Goal: Task Accomplishment & Management: Use online tool/utility

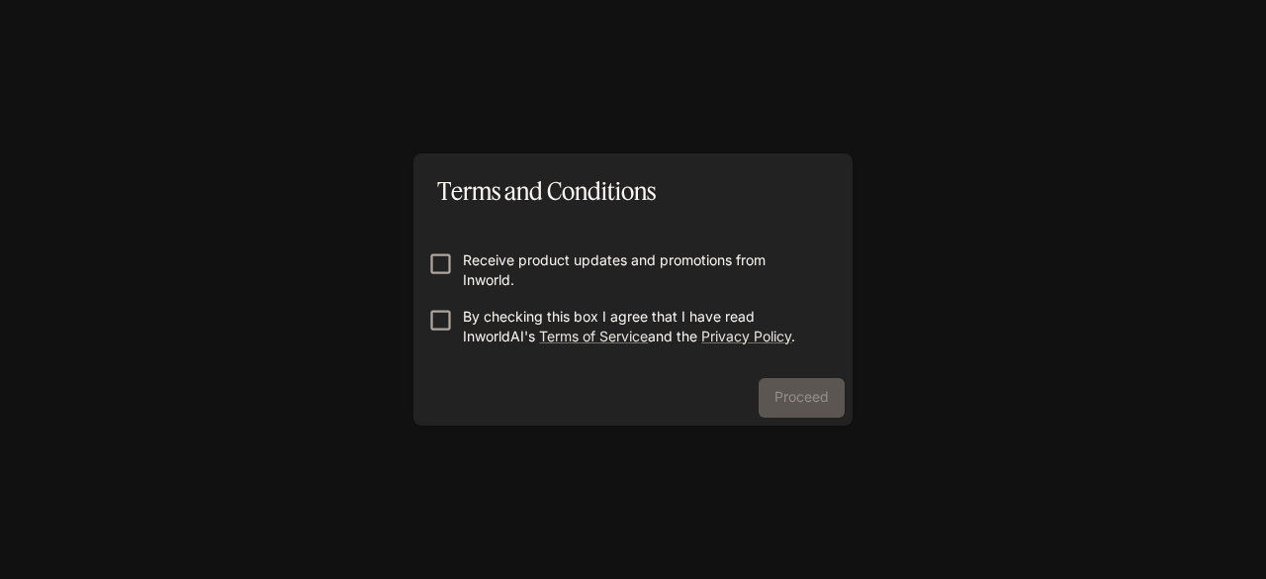
click at [483, 270] on p "Receive product updates and promotions from Inworld." at bounding box center [641, 270] width 356 height 40
click at [471, 318] on p "By checking this box I agree that I have read InworldAI's Terms of Service and …" at bounding box center [641, 327] width 356 height 40
click at [795, 396] on button "Proceed" at bounding box center [802, 398] width 86 height 40
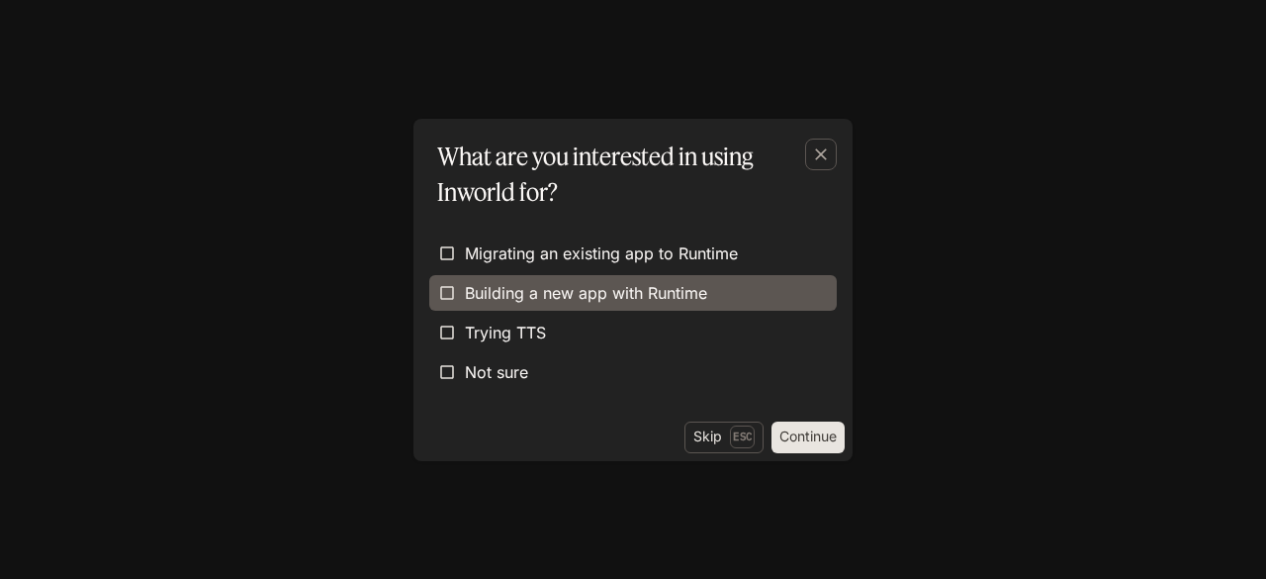
click at [527, 298] on span "Building a new app with Runtime" at bounding box center [586, 293] width 242 height 24
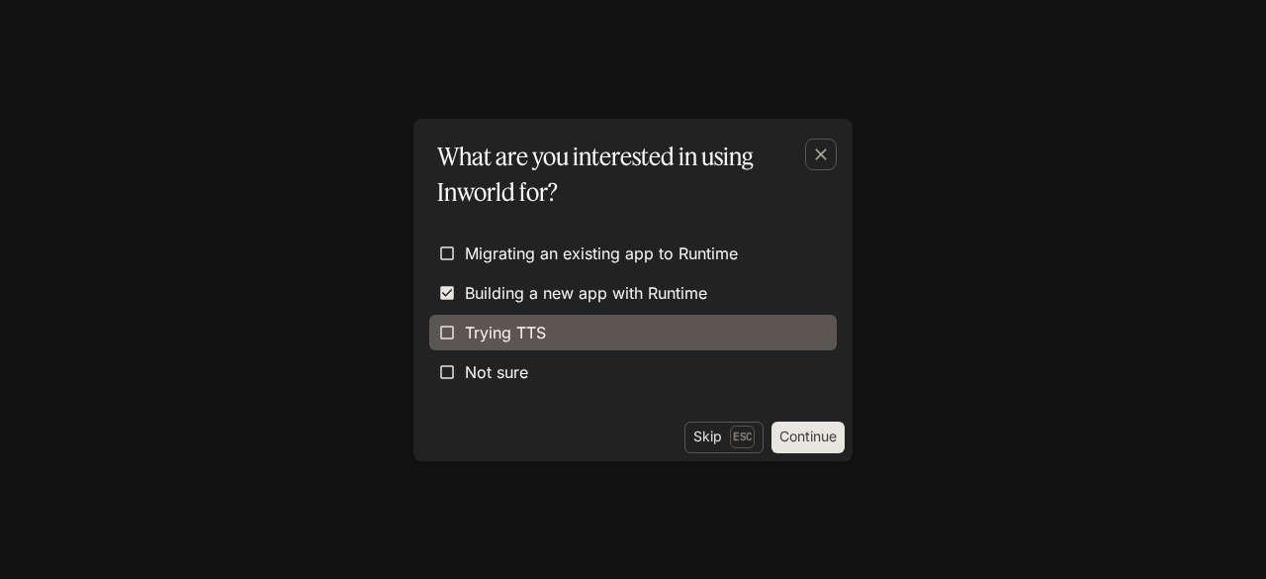
click at [511, 337] on span "Trying TTS" at bounding box center [505, 332] width 81 height 24
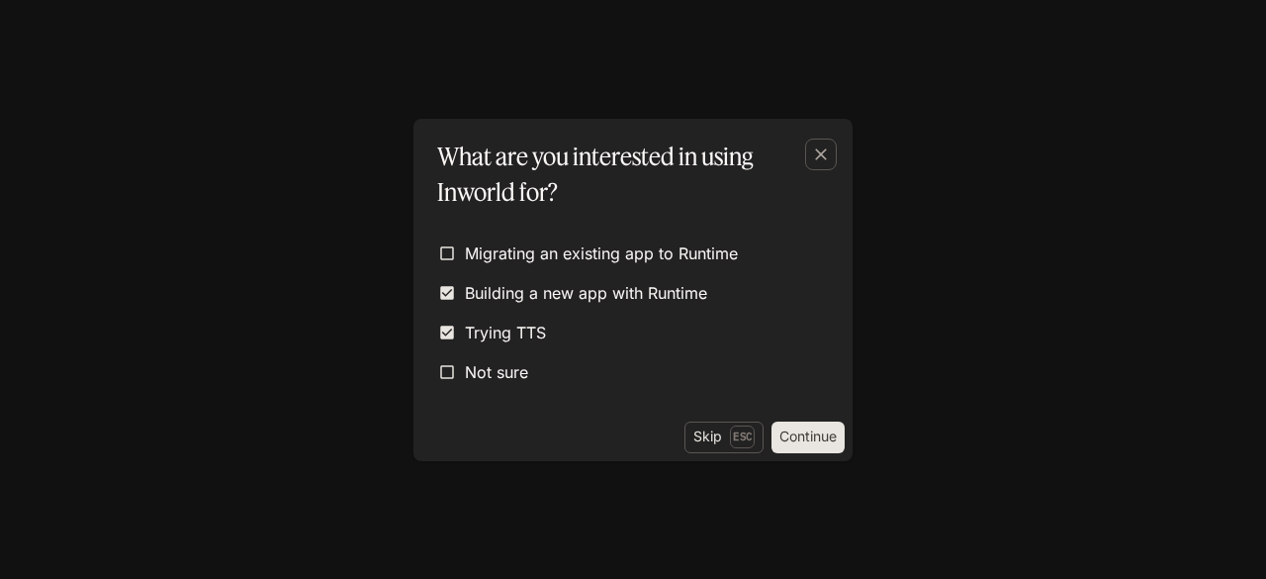
click at [794, 439] on button "Continue" at bounding box center [808, 437] width 73 height 32
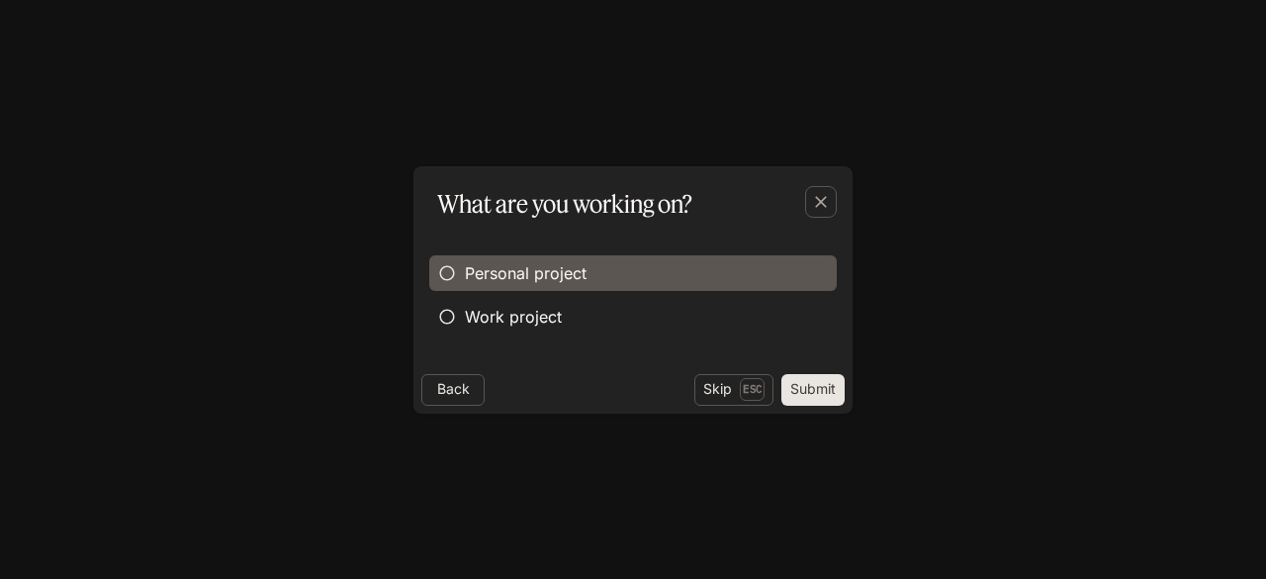
click at [546, 278] on span "Personal project" at bounding box center [526, 273] width 122 height 24
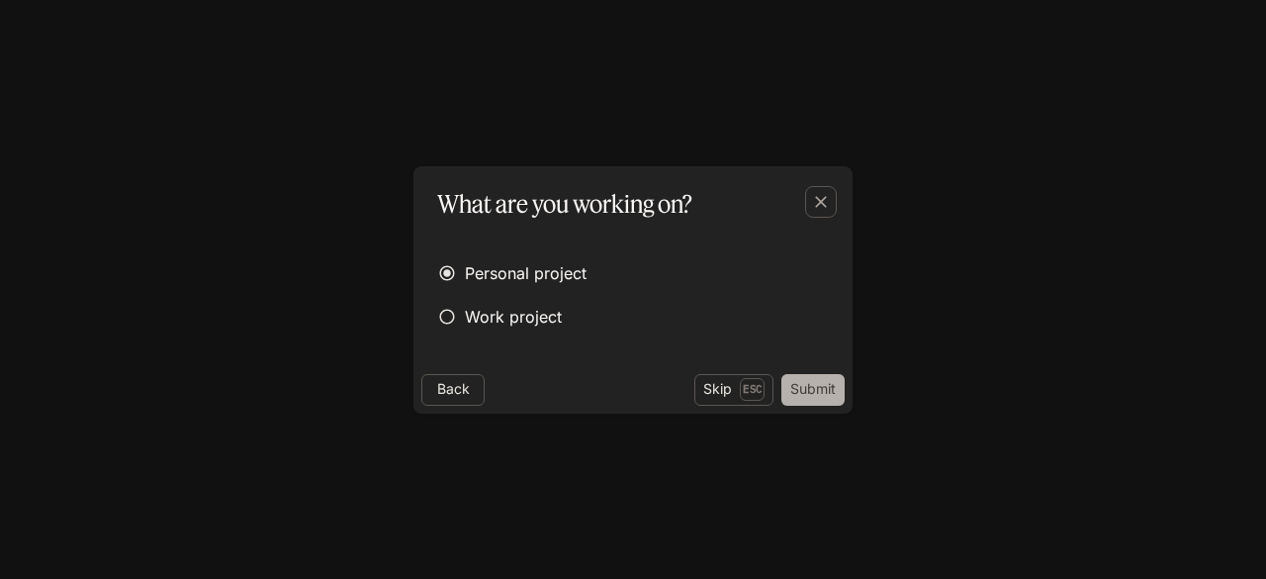
click at [791, 383] on button "Submit" at bounding box center [812, 390] width 63 height 32
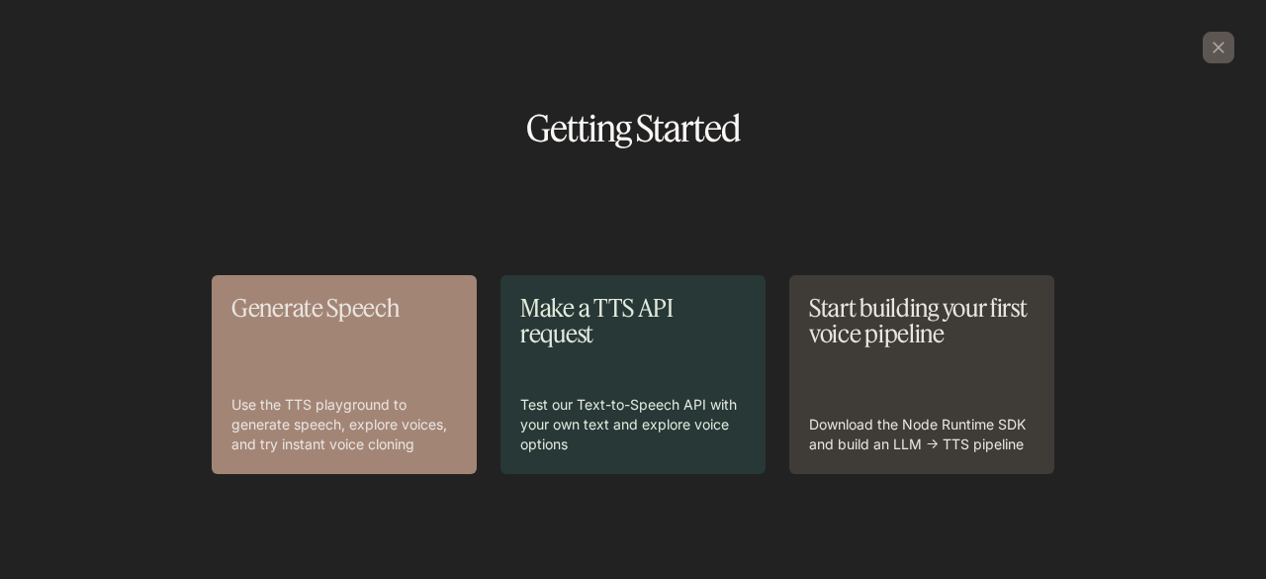
click at [373, 357] on div "Generate Speech Use the TTS playground to generate speech, explore voices, and …" at bounding box center [344, 374] width 226 height 159
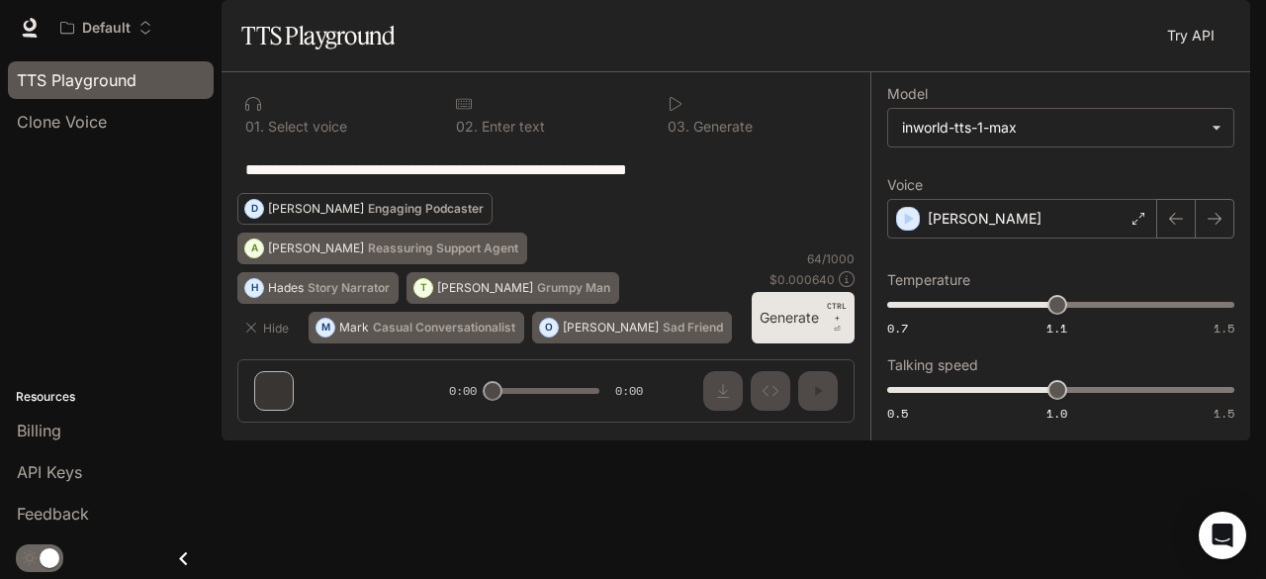
click at [484, 215] on p "Engaging Podcaster" at bounding box center [426, 209] width 116 height 12
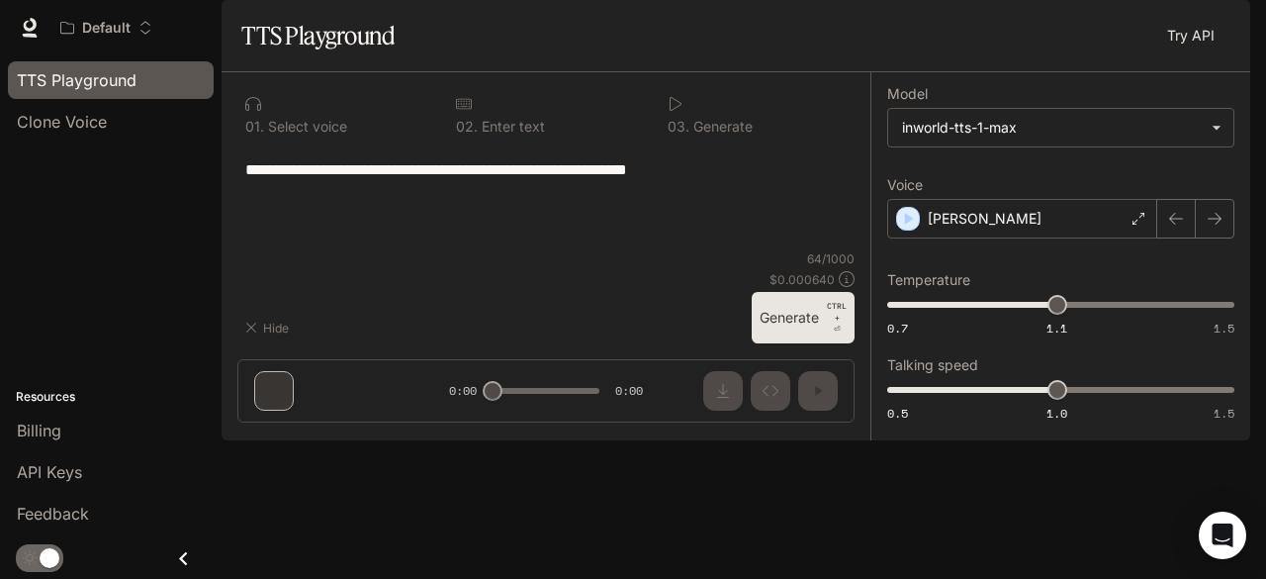
type textarea "**********"
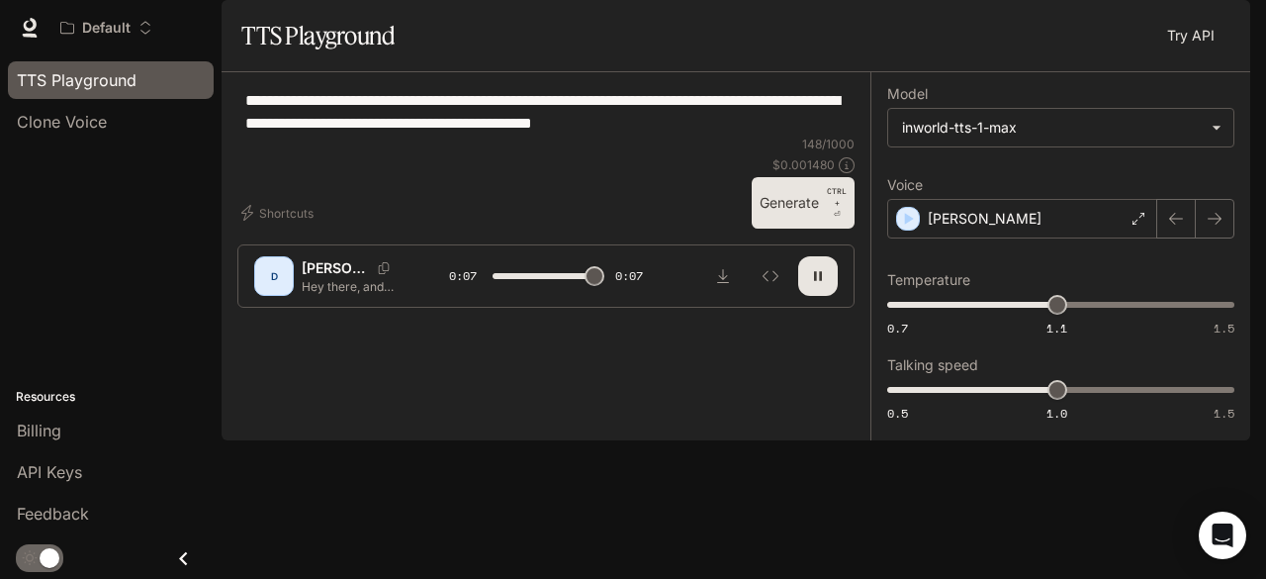
type input "*"
type input "****"
drag, startPoint x: 1052, startPoint y: 358, endPoint x: 1004, endPoint y: 361, distance: 48.6
click at [1009, 315] on span "0.99" at bounding box center [1010, 305] width 20 height 20
click at [817, 296] on button "button" at bounding box center [818, 276] width 40 height 40
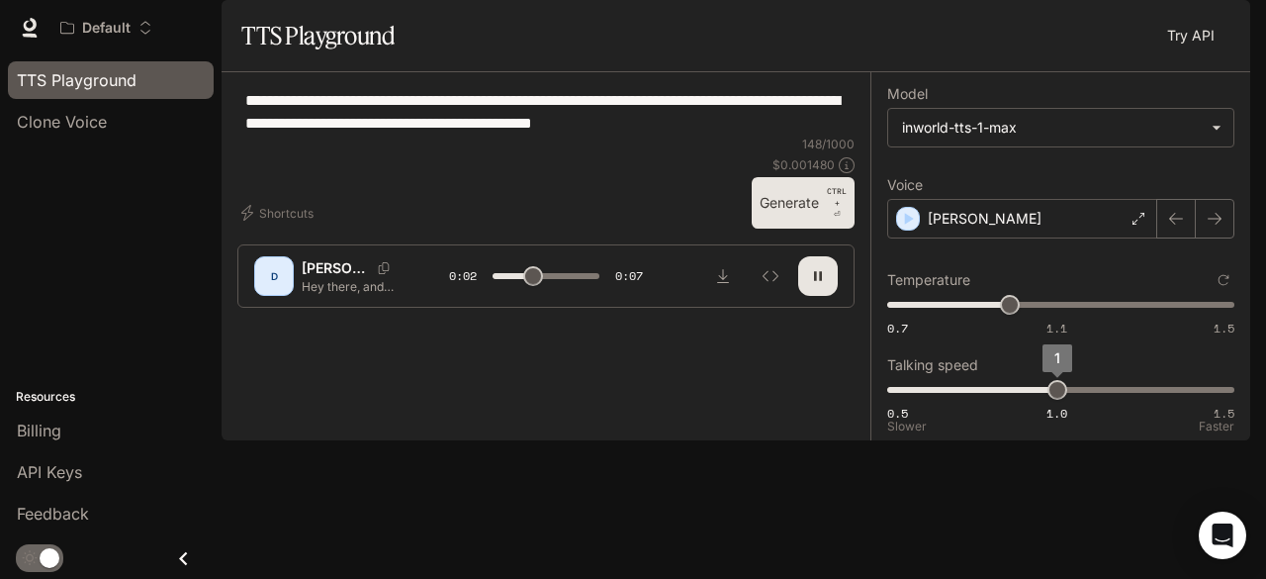
type input "***"
drag, startPoint x: 1062, startPoint y: 442, endPoint x: 1104, endPoint y: 444, distance: 41.6
click at [1101, 400] on span "1.1" at bounding box center [1091, 390] width 20 height 20
type input "***"
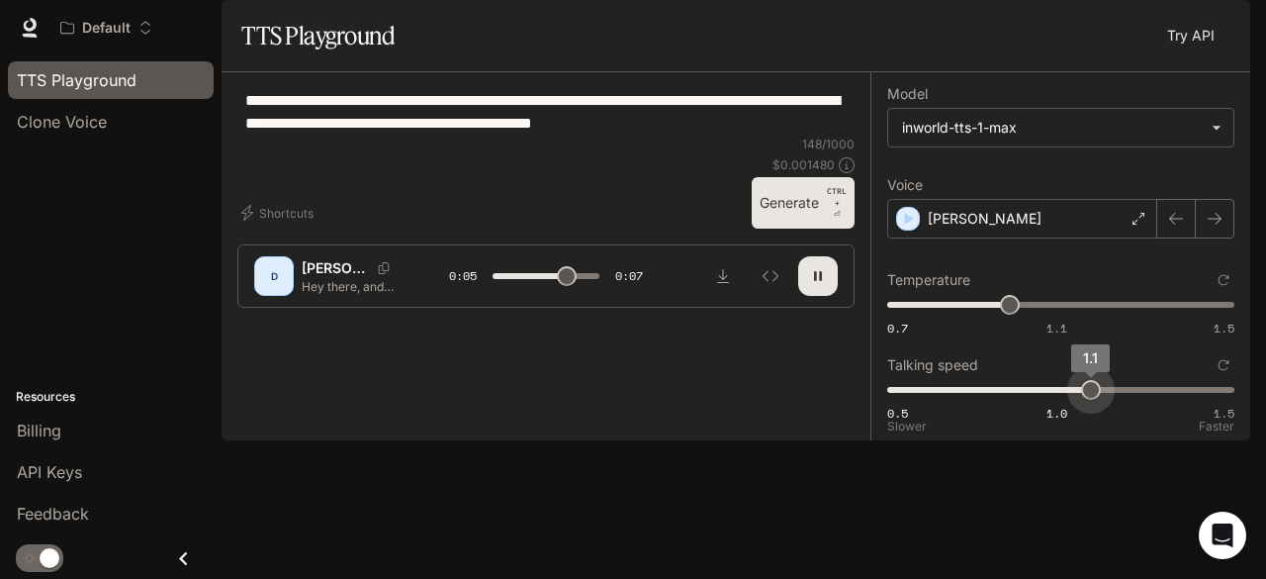
type input "*"
type input "***"
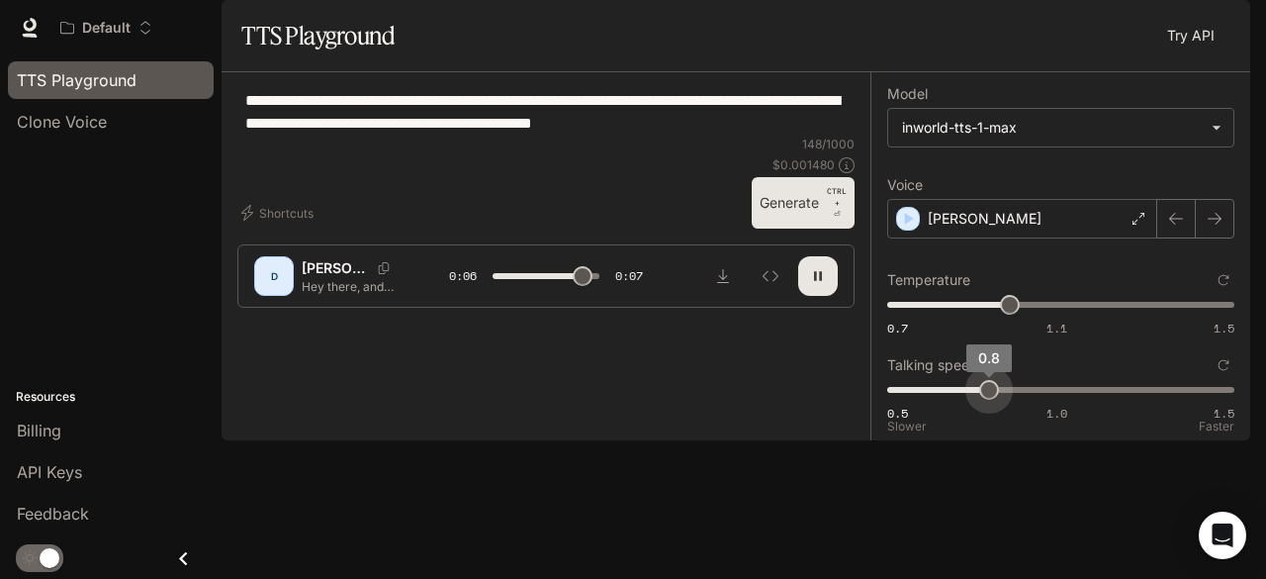
drag, startPoint x: 1086, startPoint y: 443, endPoint x: 1005, endPoint y: 446, distance: 81.2
click at [999, 400] on span "0.8" at bounding box center [989, 390] width 20 height 20
type input "*"
type input "***"
drag, startPoint x: 990, startPoint y: 441, endPoint x: 1017, endPoint y: 442, distance: 26.7
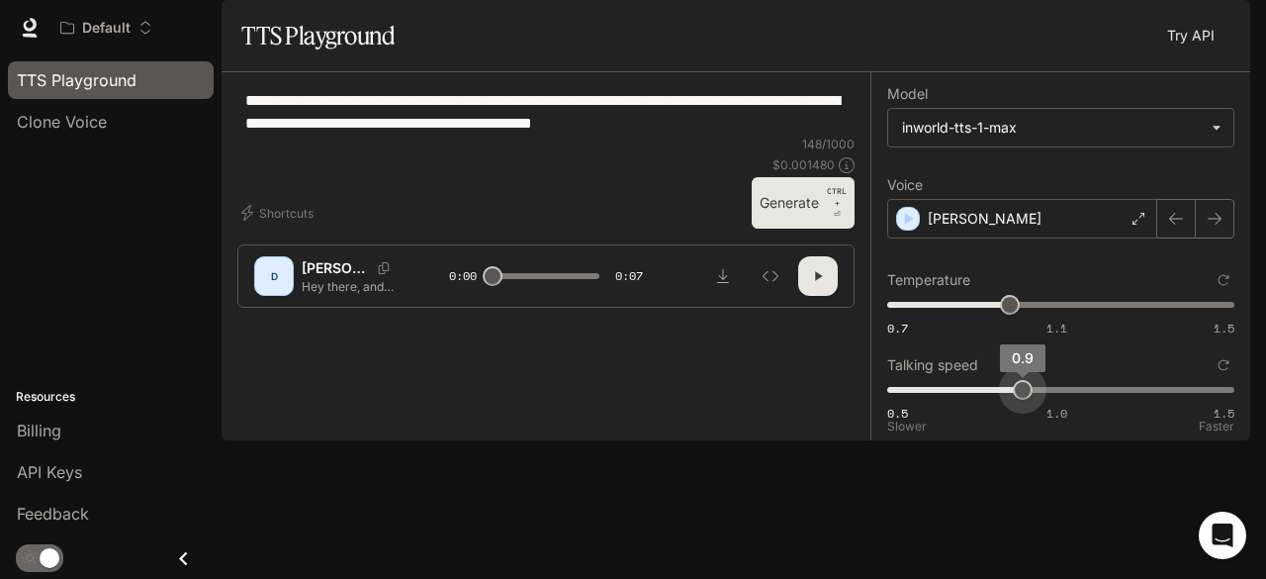
click at [1017, 400] on span "0.9" at bounding box center [1023, 390] width 20 height 20
click at [823, 284] on icon "button" at bounding box center [818, 276] width 16 height 16
click at [995, 238] on div "[PERSON_NAME]" at bounding box center [1022, 219] width 270 height 40
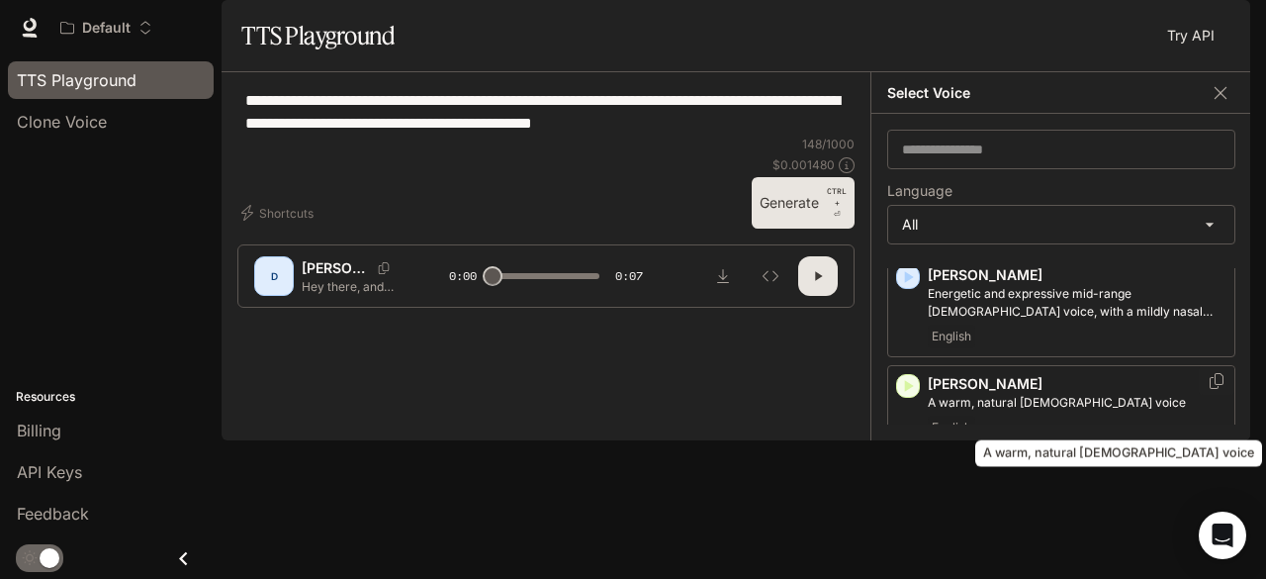
scroll to position [99, 0]
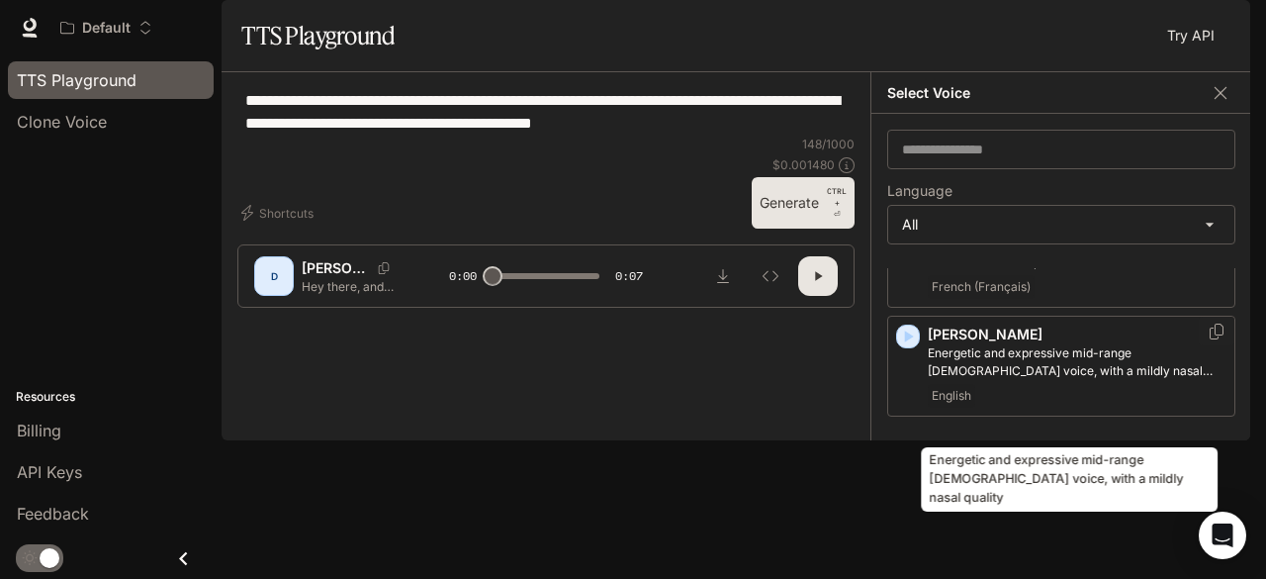
click at [1018, 380] on p "Energetic and expressive mid-range [DEMOGRAPHIC_DATA] voice, with a mildly nasa…" at bounding box center [1077, 362] width 299 height 36
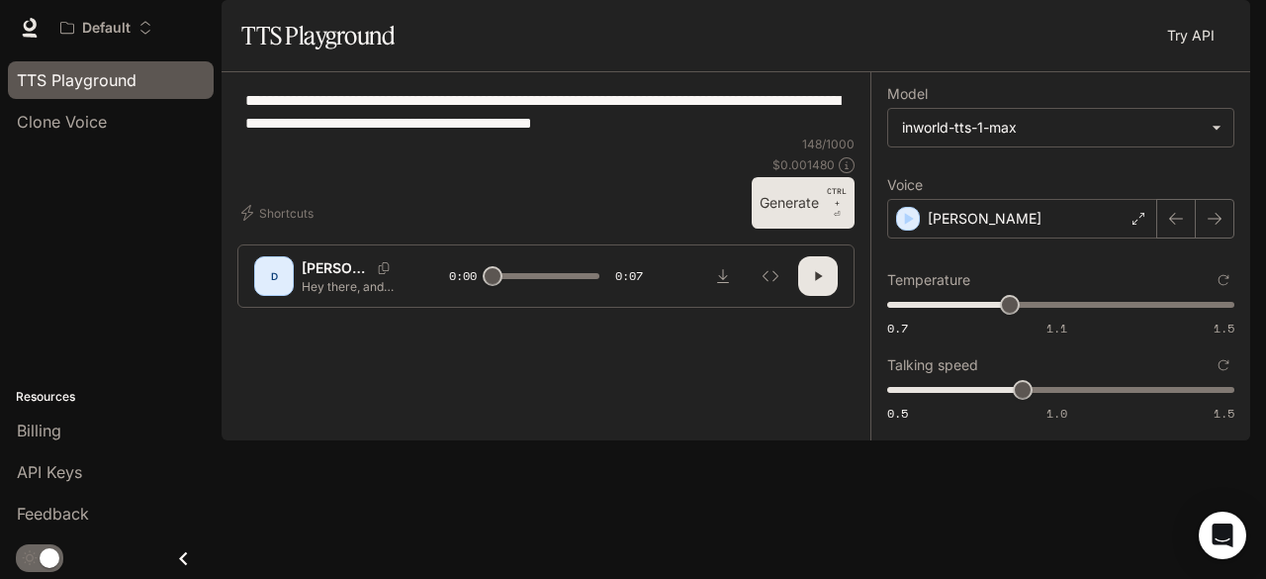
click at [815, 281] on icon "button" at bounding box center [818, 276] width 7 height 9
click at [92, 84] on span "TTS Playground" at bounding box center [77, 80] width 120 height 24
type input "*"
click at [326, 278] on p "[PERSON_NAME]" at bounding box center [336, 268] width 68 height 20
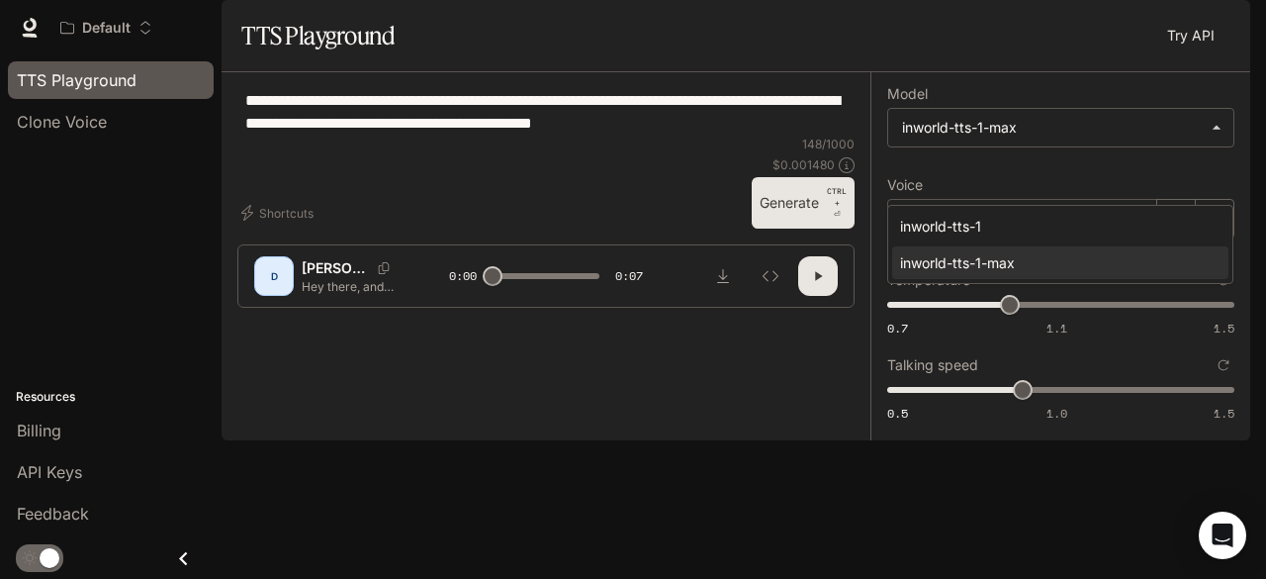
click at [1048, 169] on body "**********" at bounding box center [633, 289] width 1266 height 579
click at [829, 71] on div at bounding box center [633, 289] width 1266 height 579
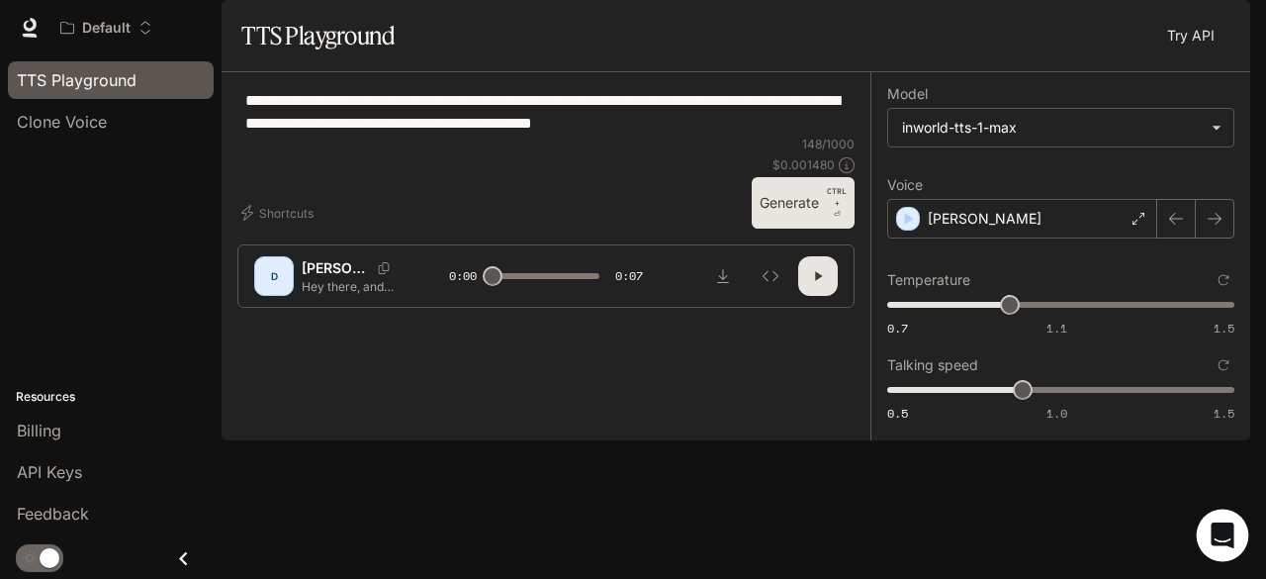
click at [1211, 532] on icon "Open Intercom Messenger" at bounding box center [1223, 535] width 26 height 26
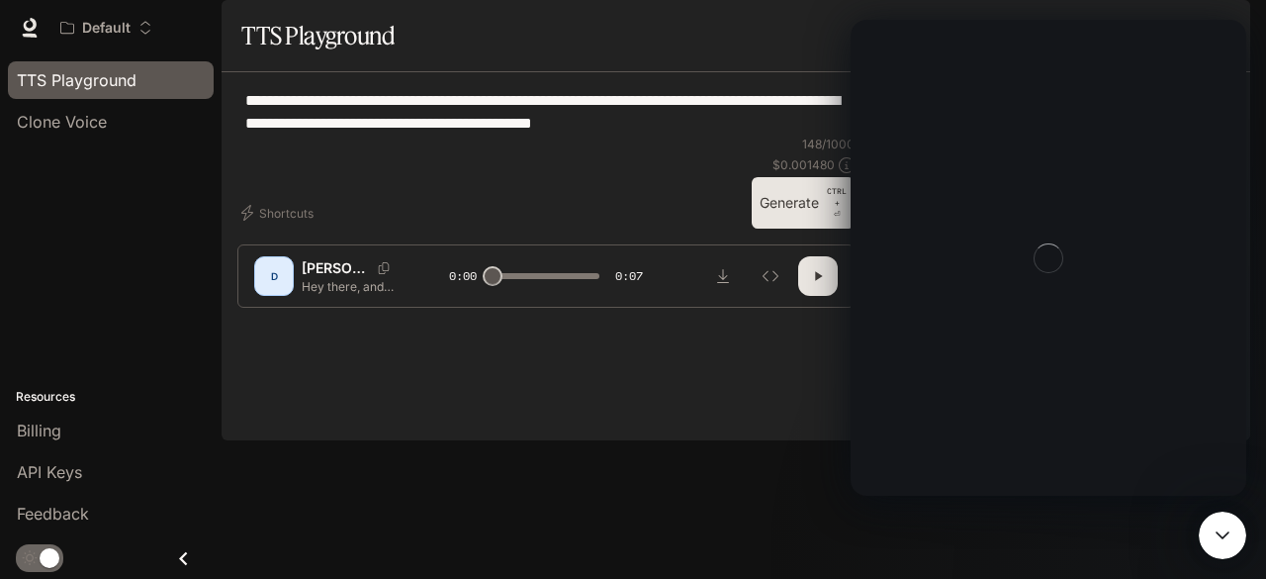
scroll to position [0, 0]
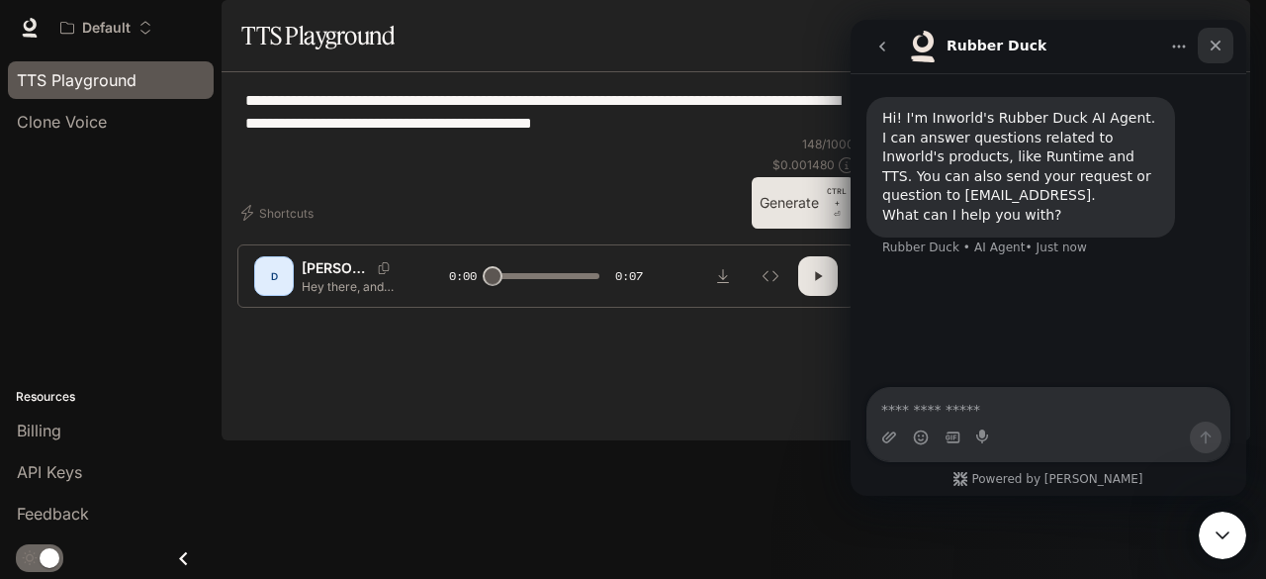
click at [1217, 43] on icon "Close" at bounding box center [1216, 46] width 16 height 16
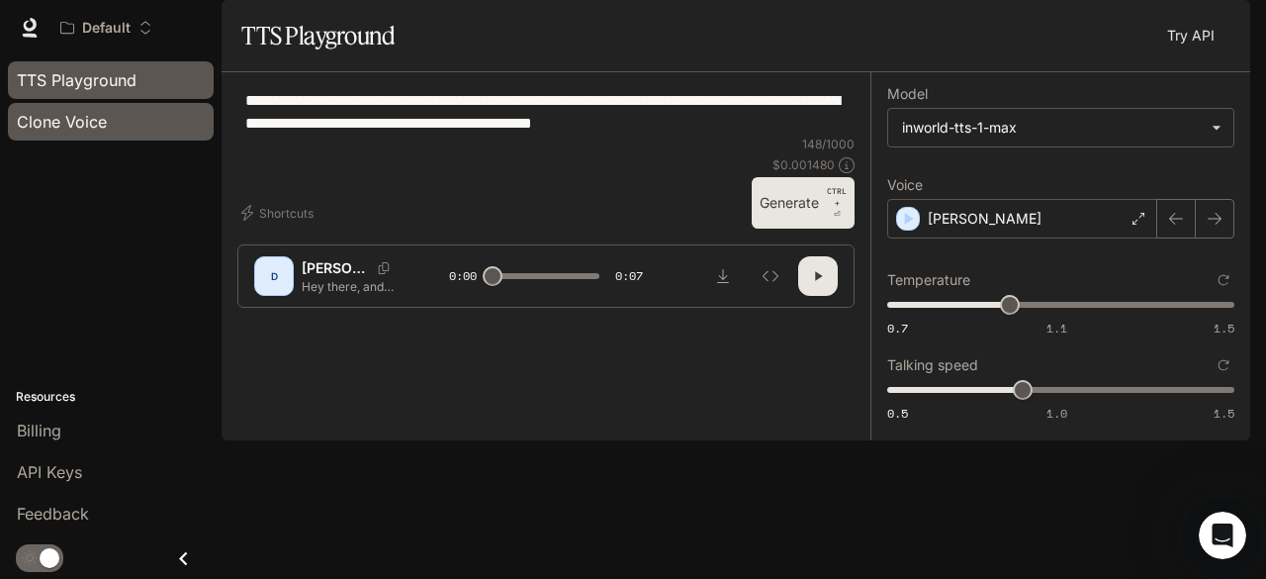
click at [89, 114] on span "Clone Voice" at bounding box center [62, 122] width 90 height 24
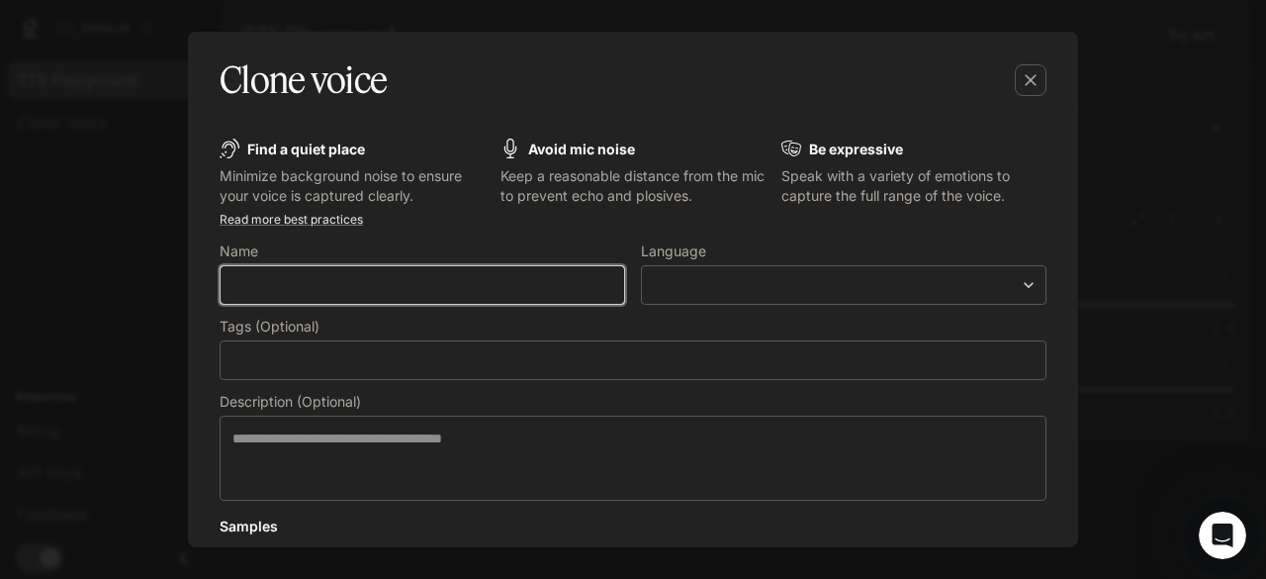
click at [445, 292] on input "text" at bounding box center [423, 285] width 404 height 20
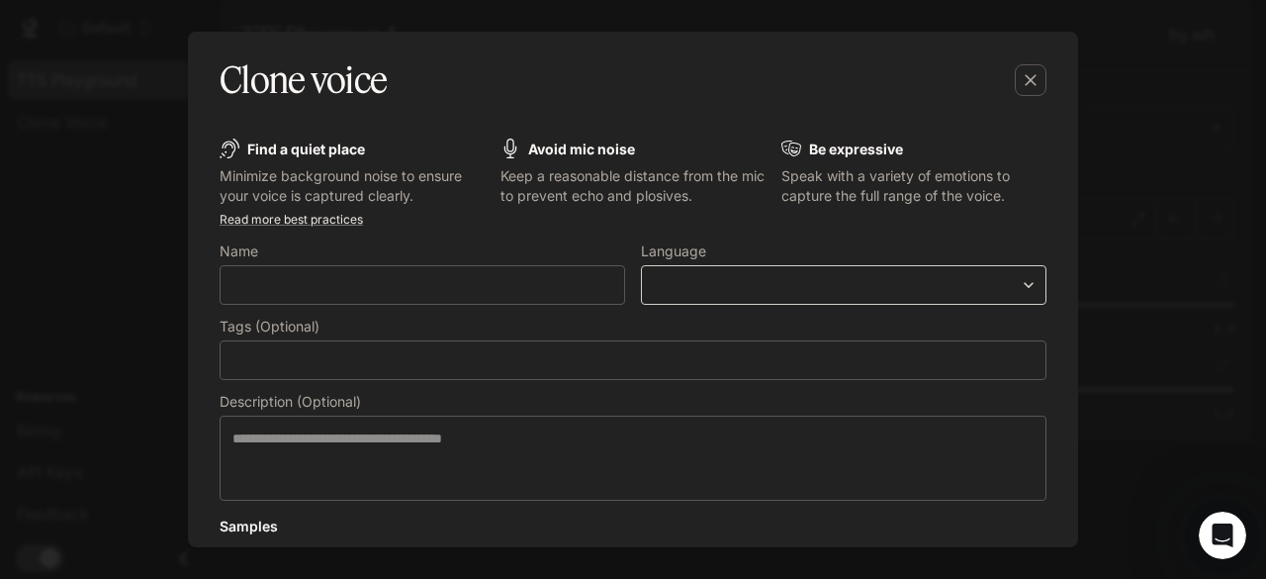
click at [1022, 288] on body "**********" at bounding box center [633, 289] width 1266 height 579
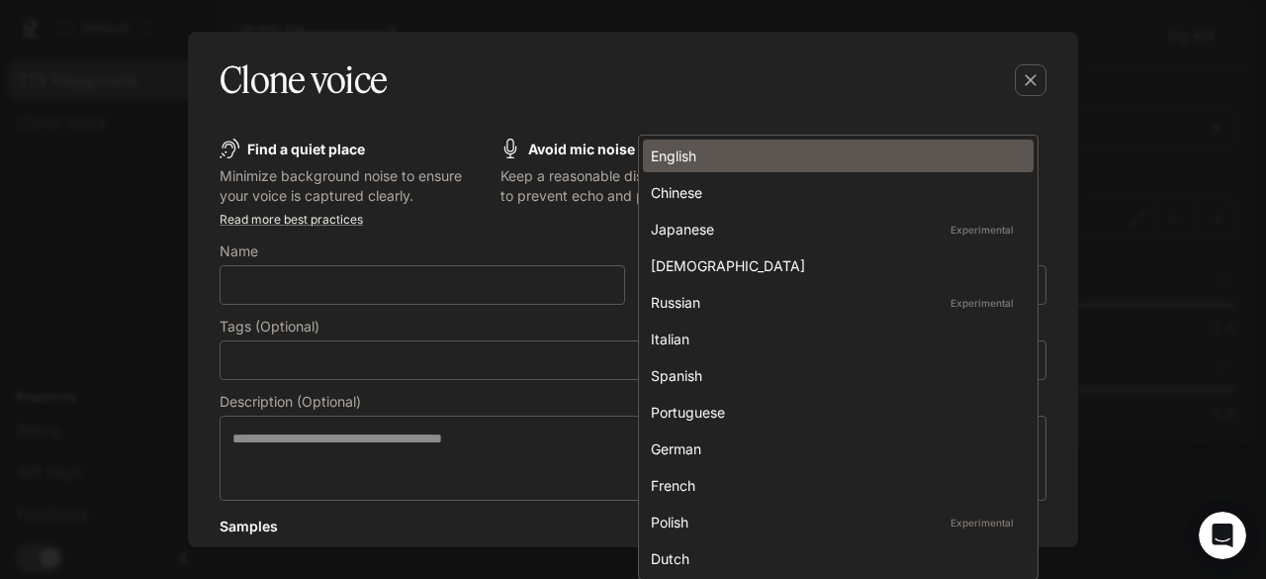
click at [723, 157] on div "English" at bounding box center [834, 155] width 367 height 21
type input "*****"
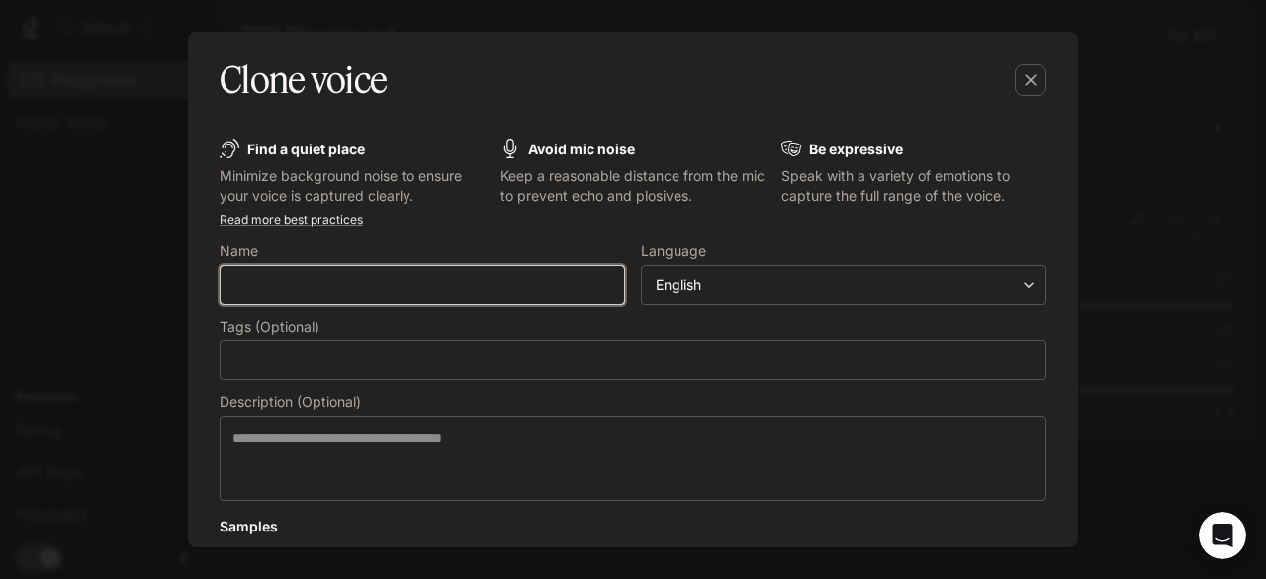
click at [326, 286] on input "text" at bounding box center [423, 285] width 404 height 20
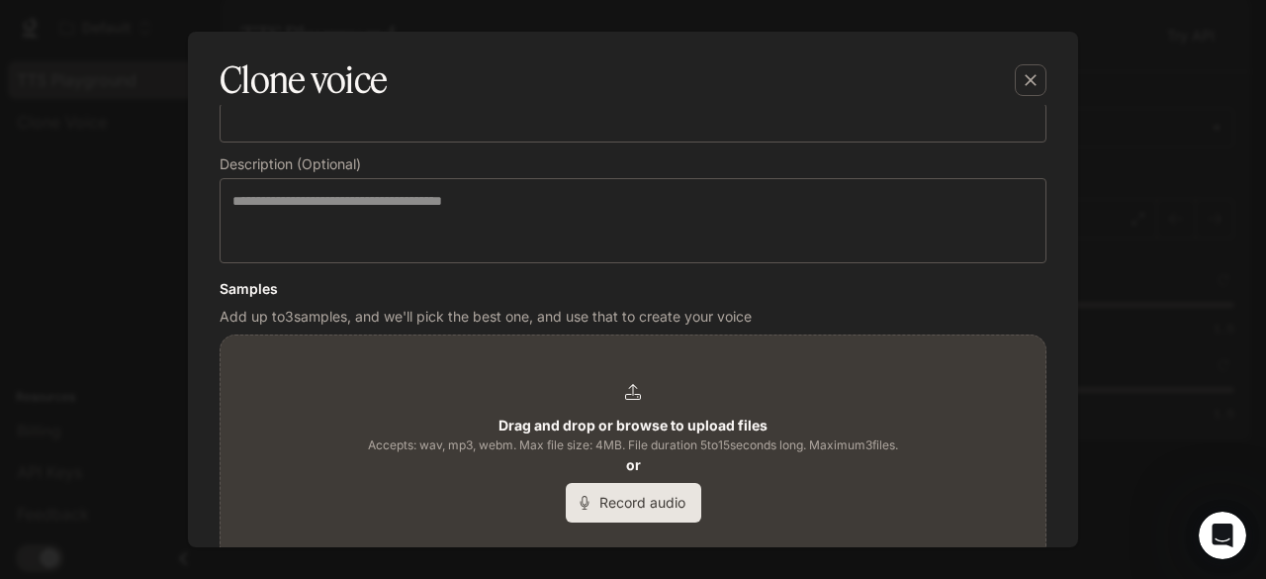
scroll to position [297, 0]
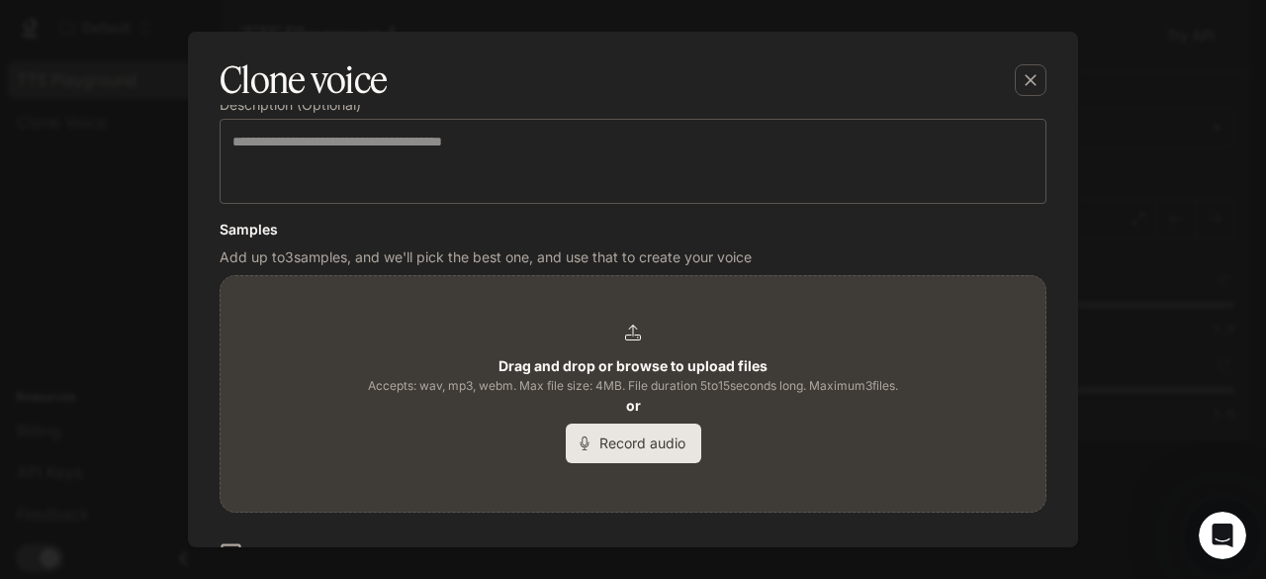
type input "****"
click at [615, 449] on button "Record audio" at bounding box center [634, 443] width 136 height 40
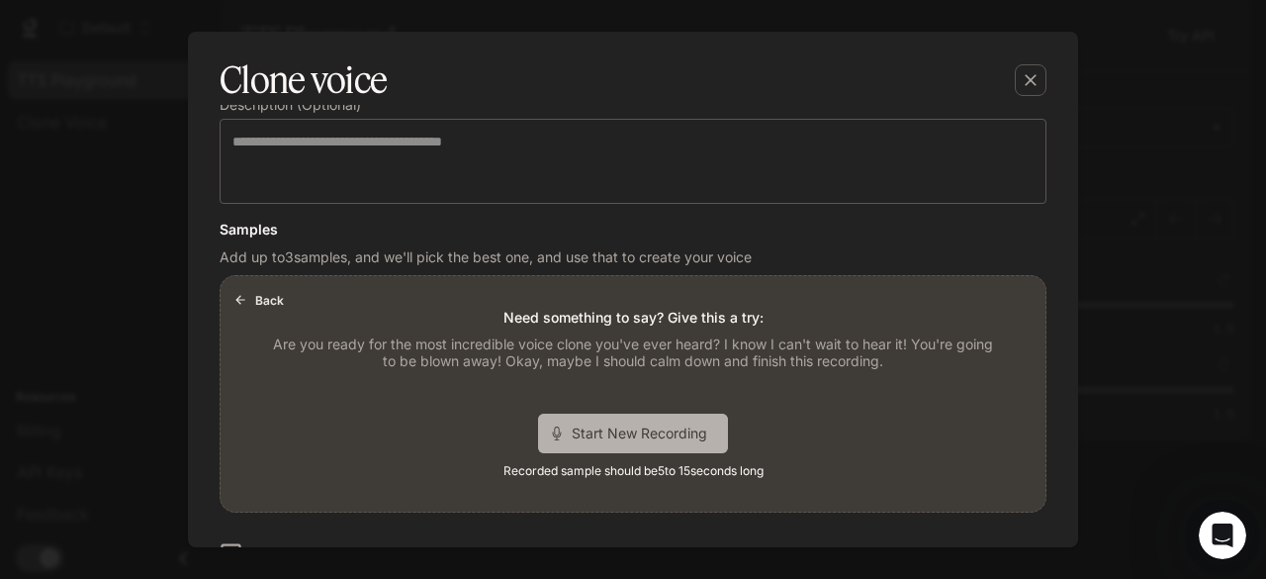
click at [635, 432] on span "Start New Recording" at bounding box center [646, 432] width 148 height 21
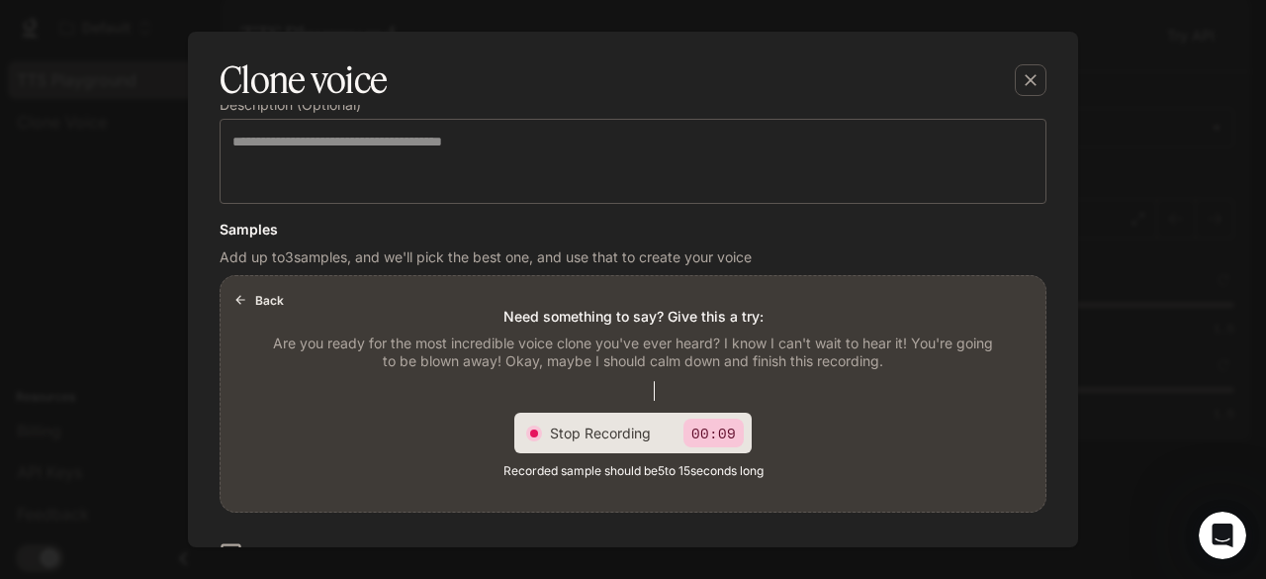
click at [698, 429] on p "00:09" at bounding box center [713, 432] width 60 height 29
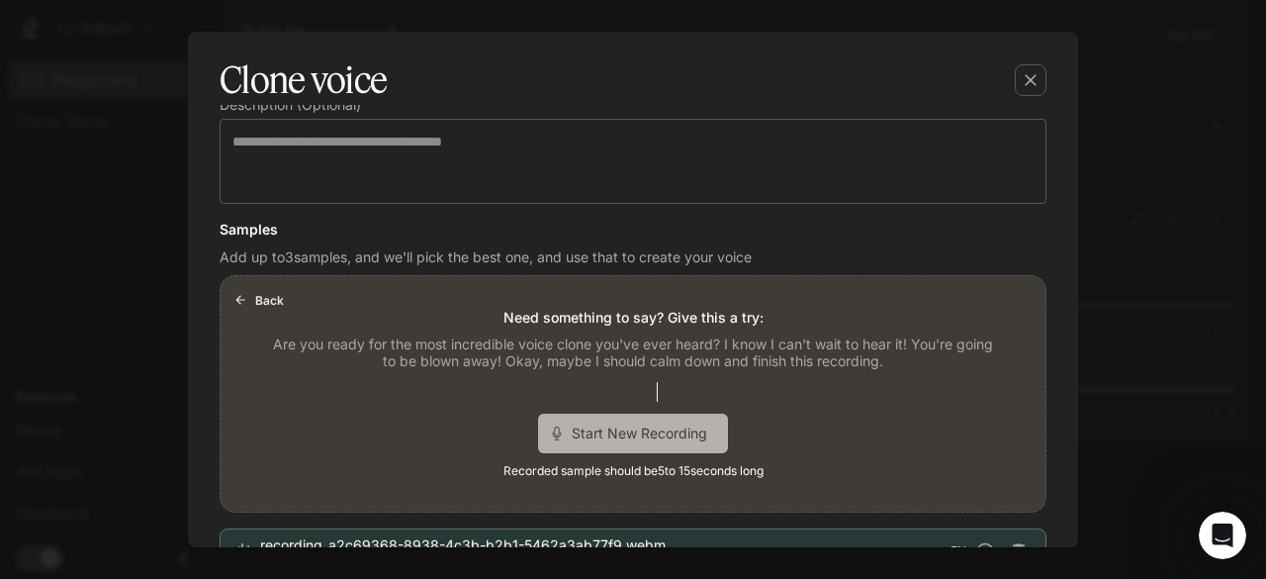
click at [634, 432] on span "Start New Recording" at bounding box center [646, 432] width 148 height 21
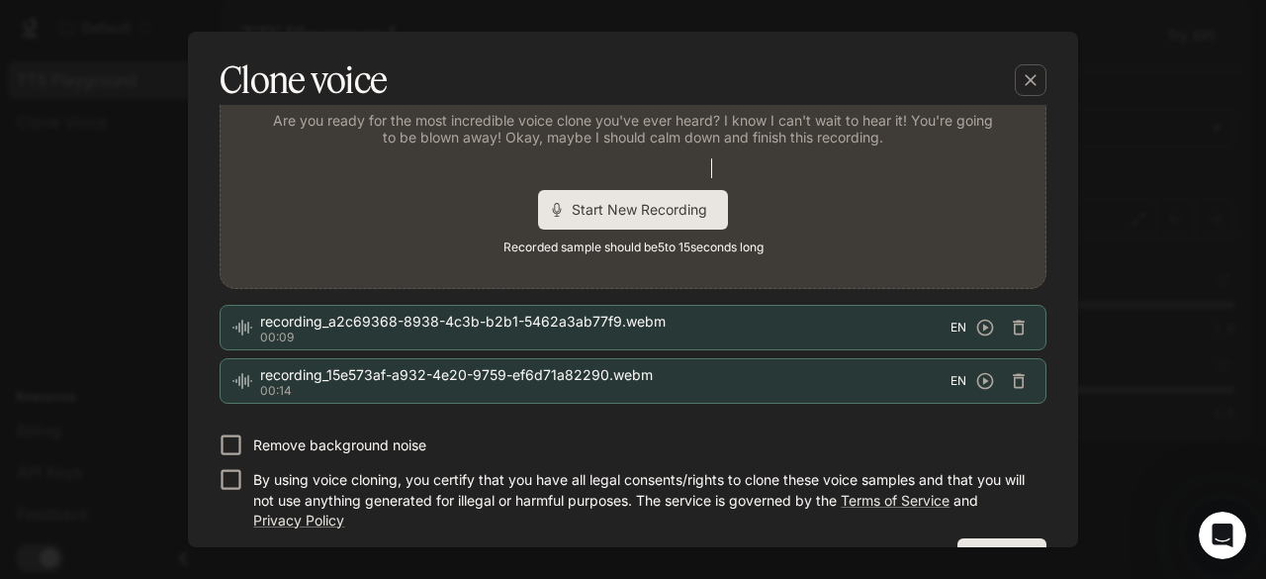
scroll to position [572, 0]
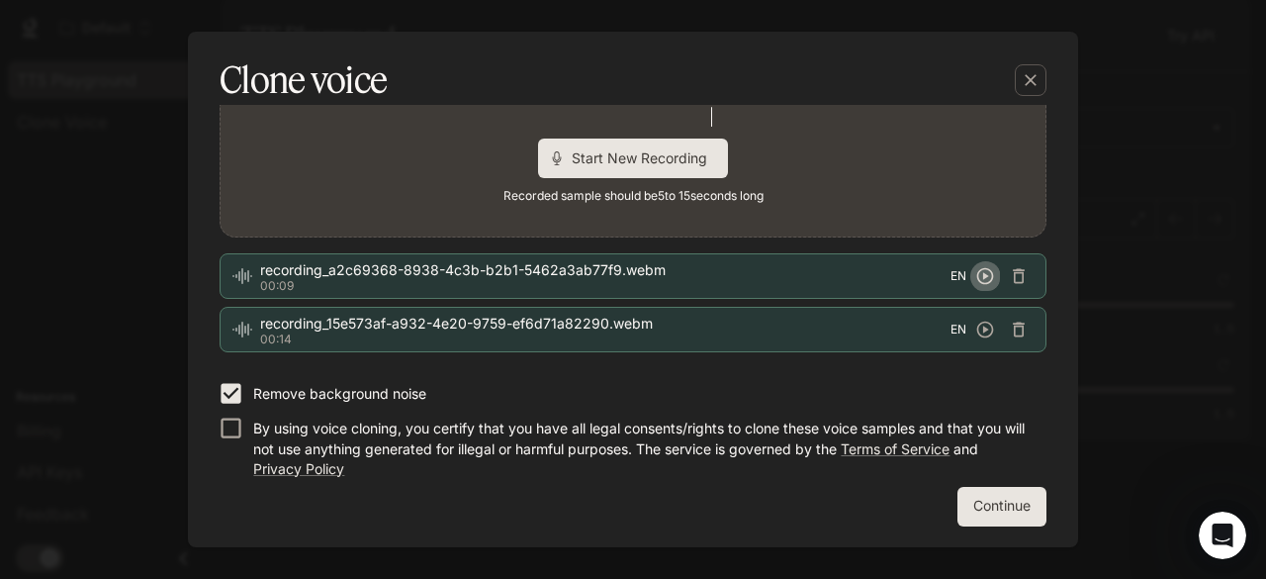
click at [975, 271] on icon "button" at bounding box center [985, 276] width 20 height 20
click at [1013, 272] on icon "button" at bounding box center [1019, 276] width 12 height 15
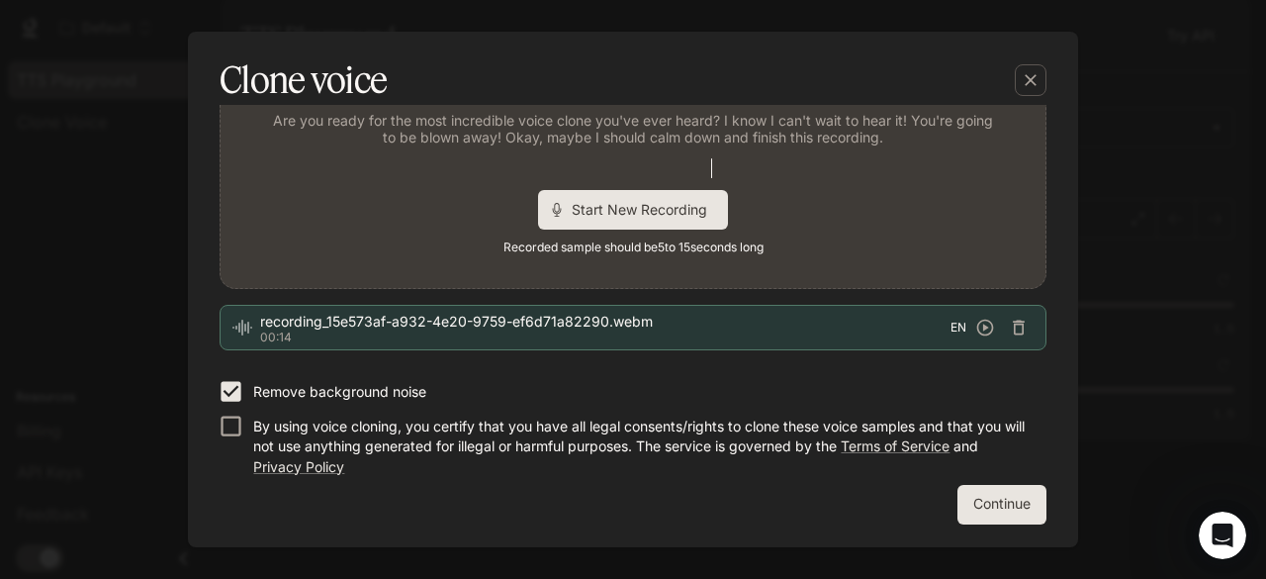
scroll to position [519, 0]
click at [975, 318] on icon "button" at bounding box center [985, 328] width 20 height 20
click at [1013, 327] on icon "button" at bounding box center [1019, 328] width 12 height 15
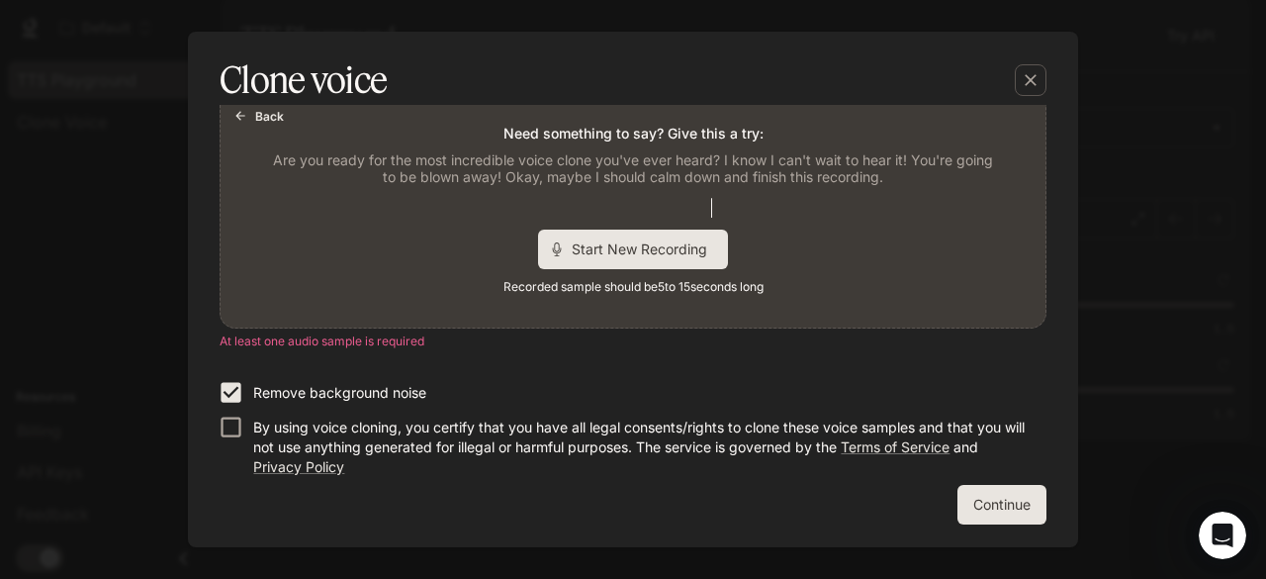
click at [607, 246] on span "Start New Recording" at bounding box center [646, 248] width 148 height 21
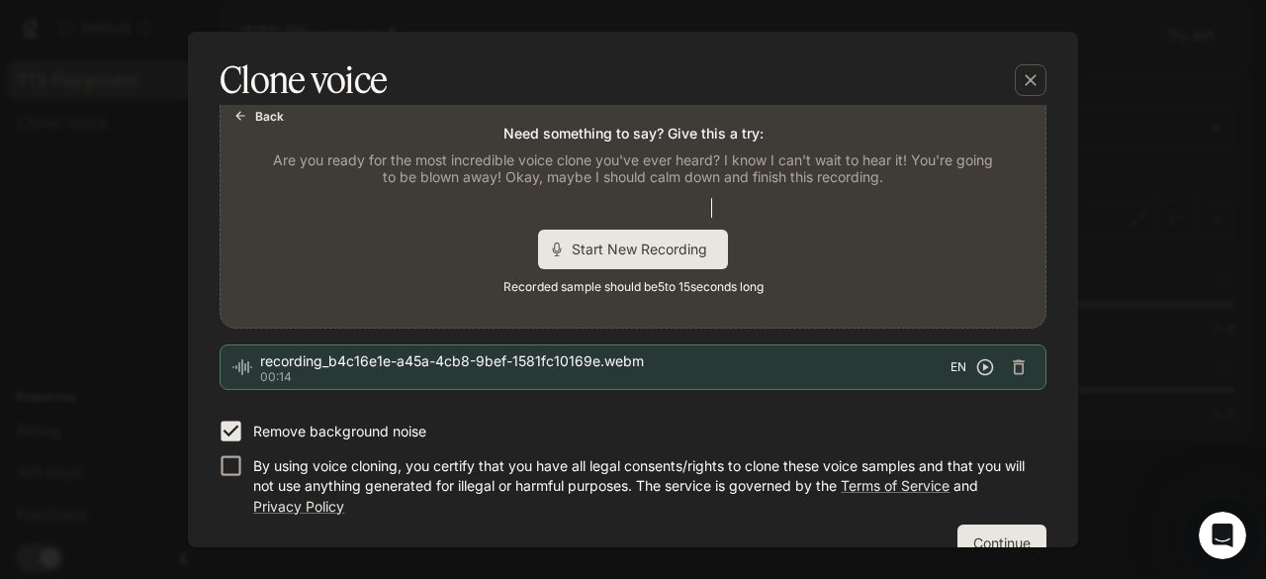
click at [975, 357] on icon "button" at bounding box center [985, 367] width 20 height 20
click at [1011, 366] on icon "button" at bounding box center [1019, 367] width 20 height 20
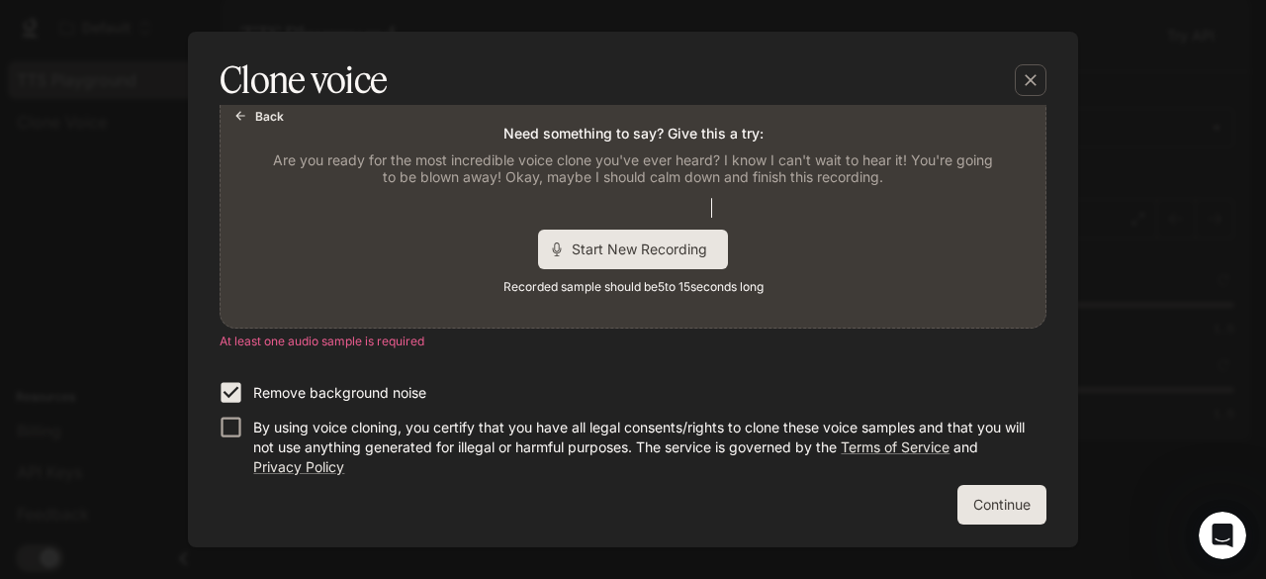
click at [614, 250] on span "Start New Recording" at bounding box center [646, 248] width 148 height 21
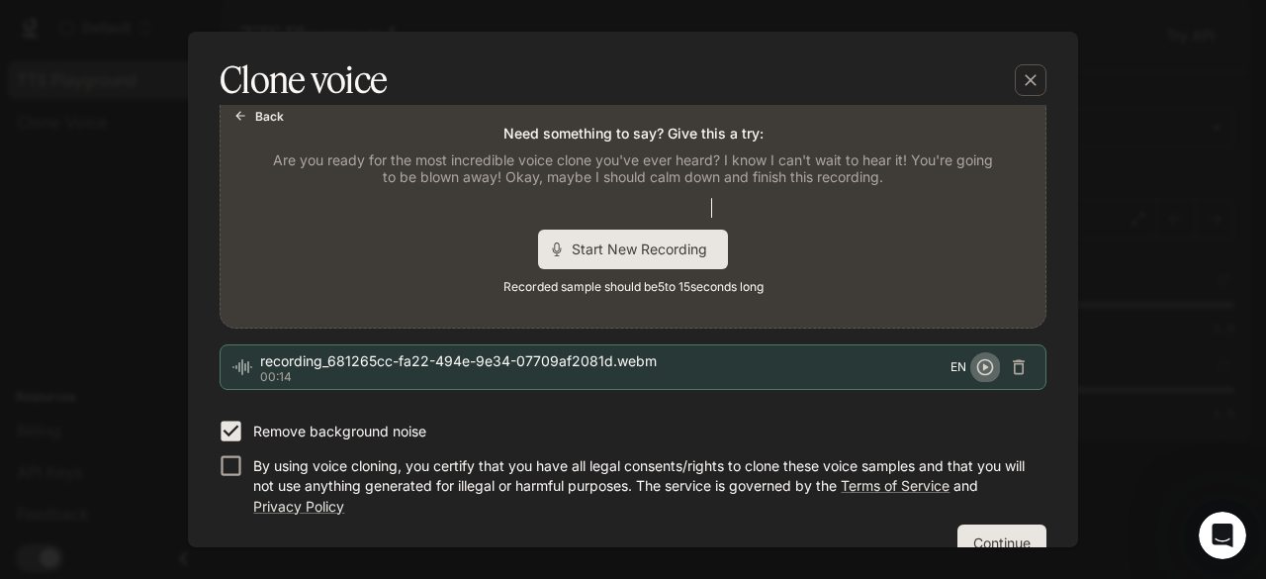
click at [975, 362] on icon "button" at bounding box center [985, 367] width 20 height 20
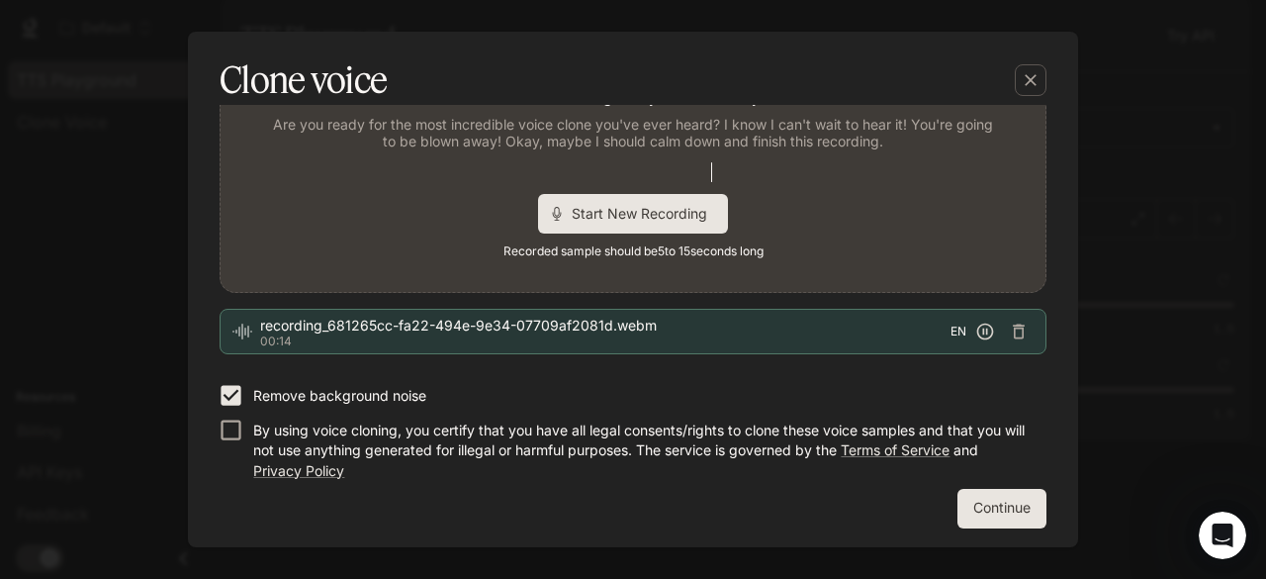
scroll to position [518, 0]
click at [702, 164] on div at bounding box center [633, 170] width 158 height 20
click at [684, 165] on div at bounding box center [633, 170] width 158 height 20
click at [414, 323] on span "recording_681265cc-fa22-494e-9e34-07709af2081d.webm" at bounding box center [605, 324] width 690 height 20
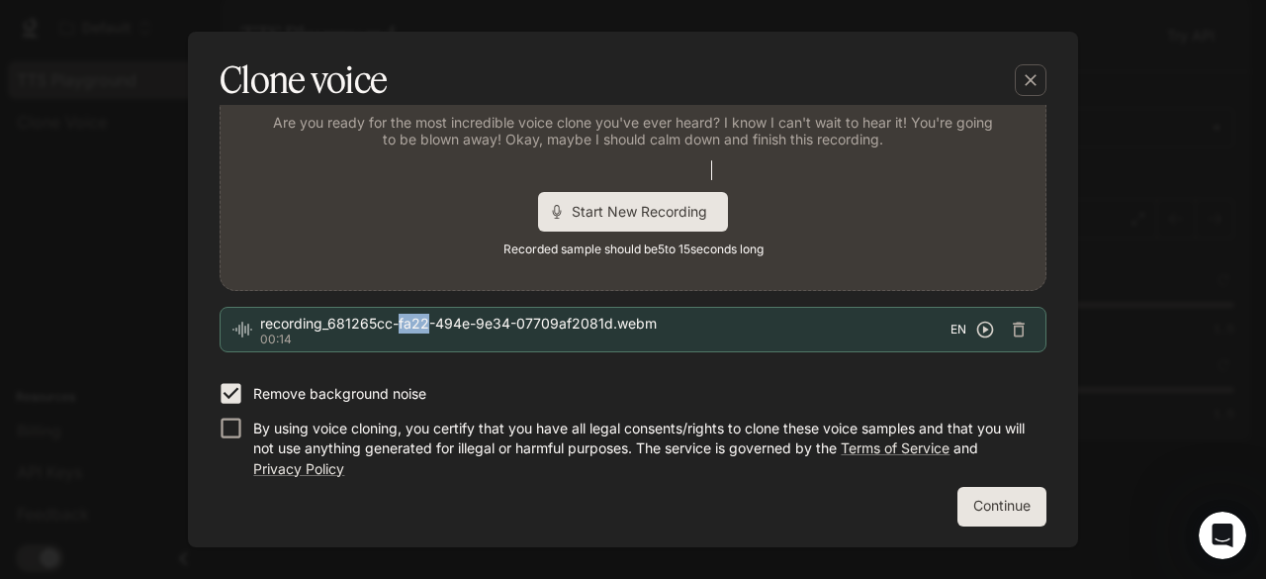
click at [414, 323] on span "recording_681265cc-fa22-494e-9e34-07709af2081d.webm" at bounding box center [605, 324] width 690 height 20
click at [648, 201] on span "Start New Recording" at bounding box center [646, 211] width 148 height 21
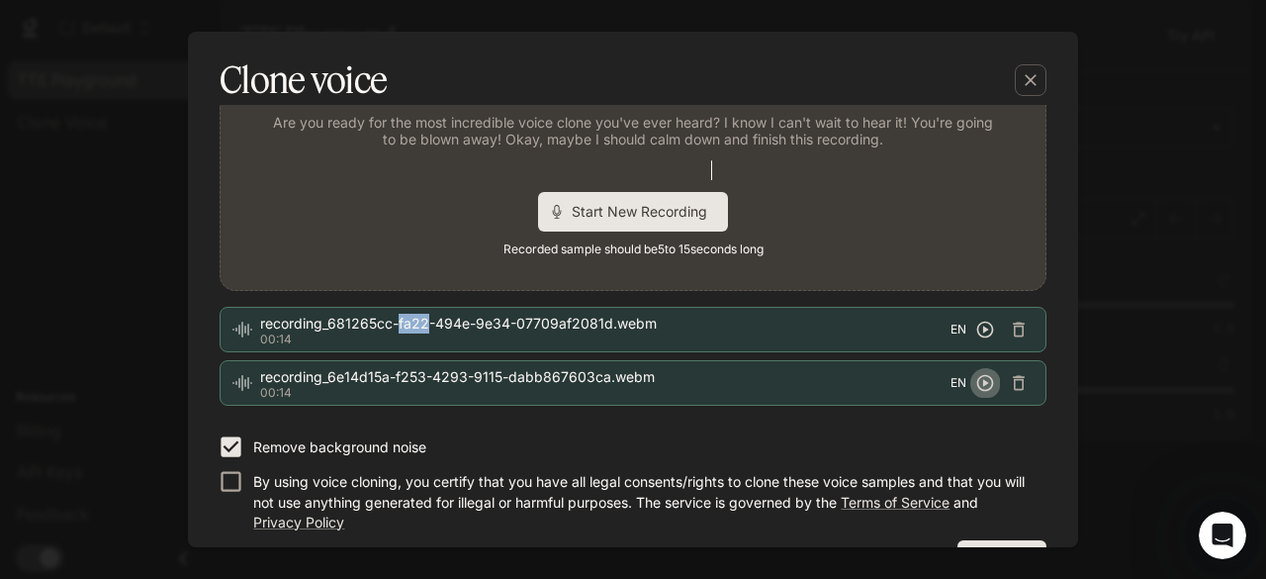
click at [977, 383] on icon "button" at bounding box center [985, 383] width 17 height 17
drag, startPoint x: 1103, startPoint y: 387, endPoint x: 675, endPoint y: 420, distance: 429.6
click at [668, 418] on form "Find a quiet place Minimize background noise to ensure your voice is captured c…" at bounding box center [633, 99] width 827 height 958
click at [1015, 381] on icon "button" at bounding box center [1019, 383] width 12 height 15
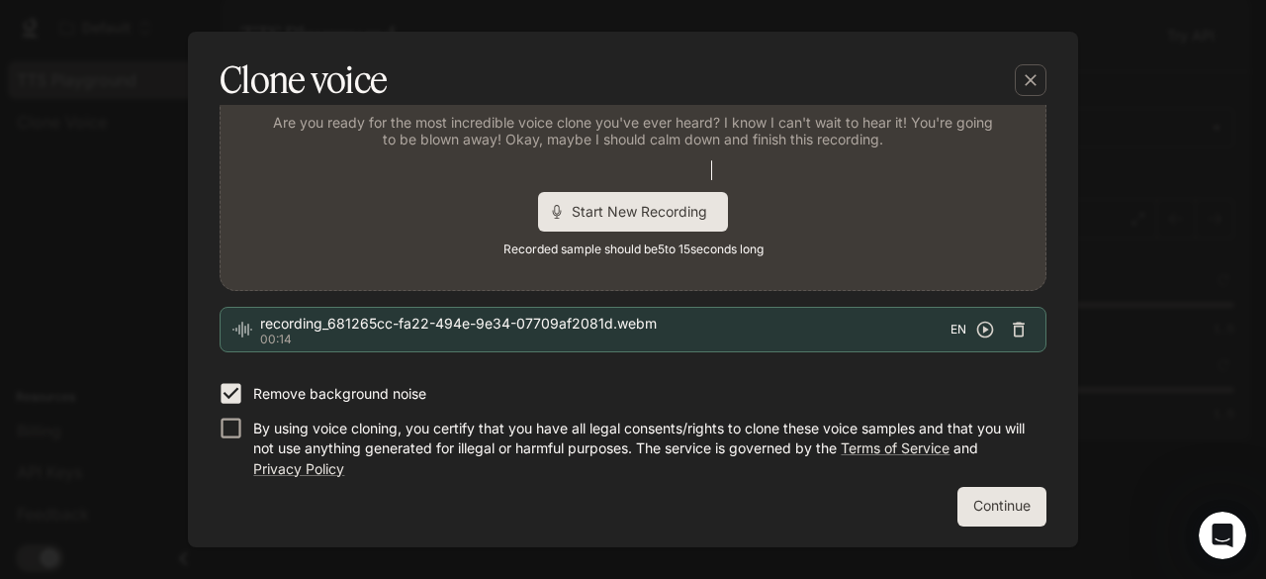
click at [1013, 330] on icon "button" at bounding box center [1019, 329] width 20 height 20
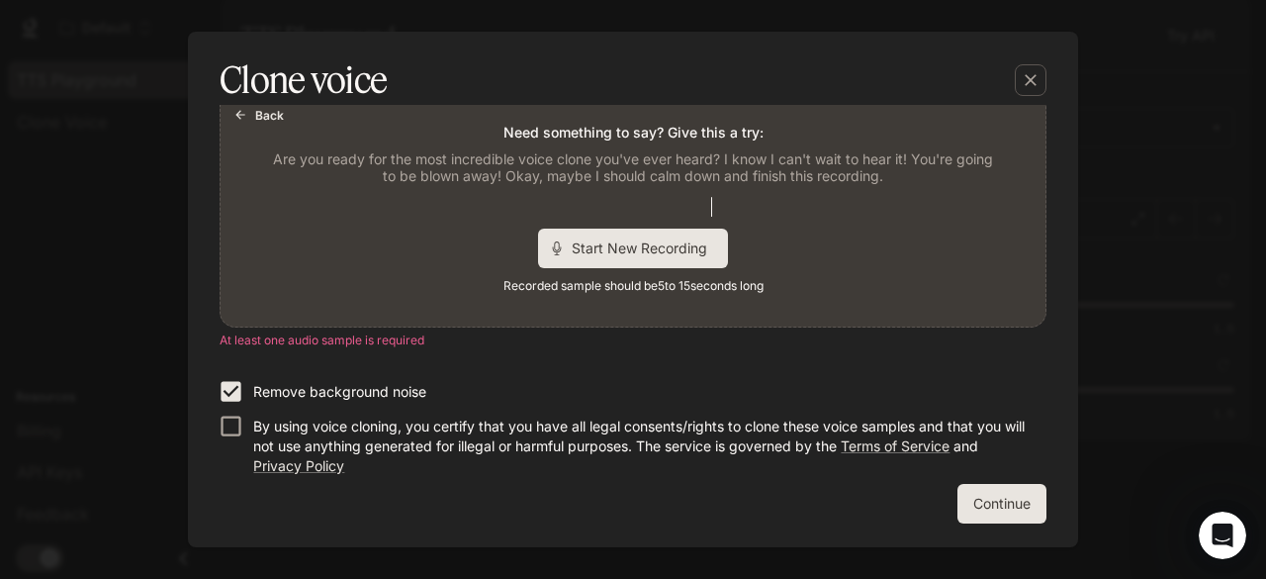
scroll to position [481, 0]
click at [1026, 85] on icon "button" at bounding box center [1031, 80] width 12 height 12
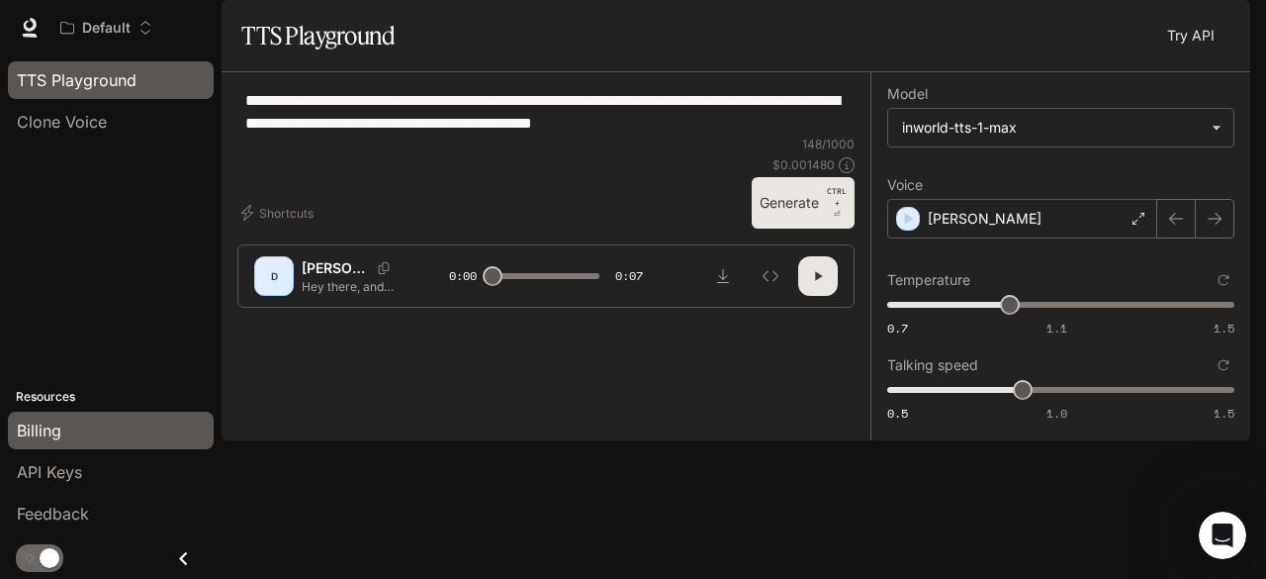
click at [65, 442] on div "Billing" at bounding box center [111, 430] width 188 height 24
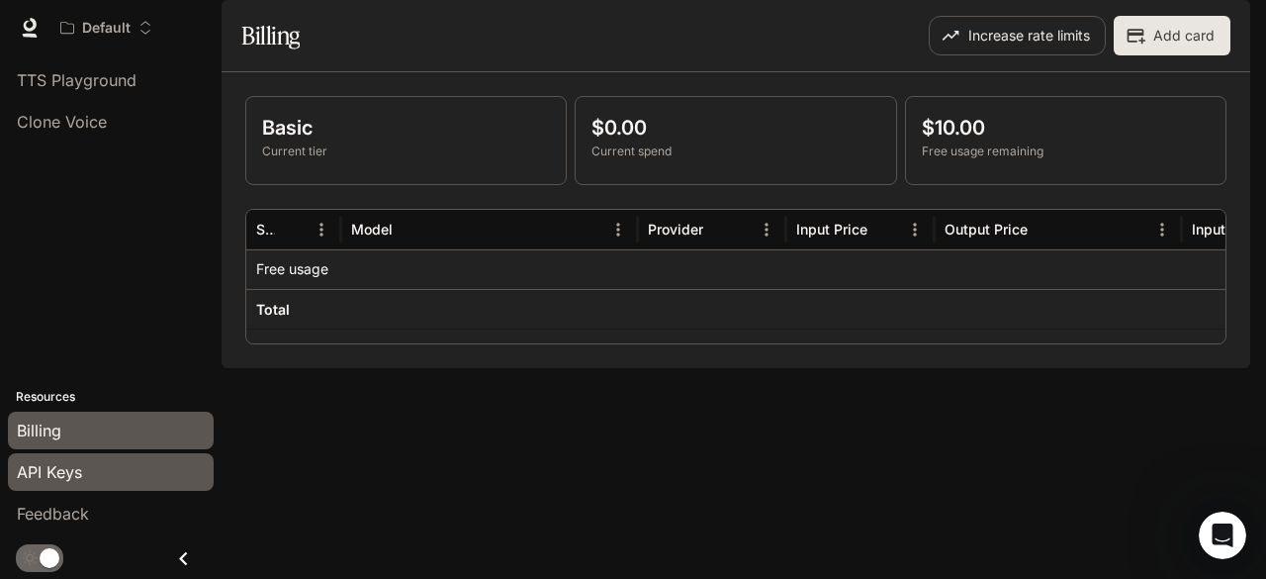
click at [58, 484] on span "API Keys" at bounding box center [49, 472] width 65 height 24
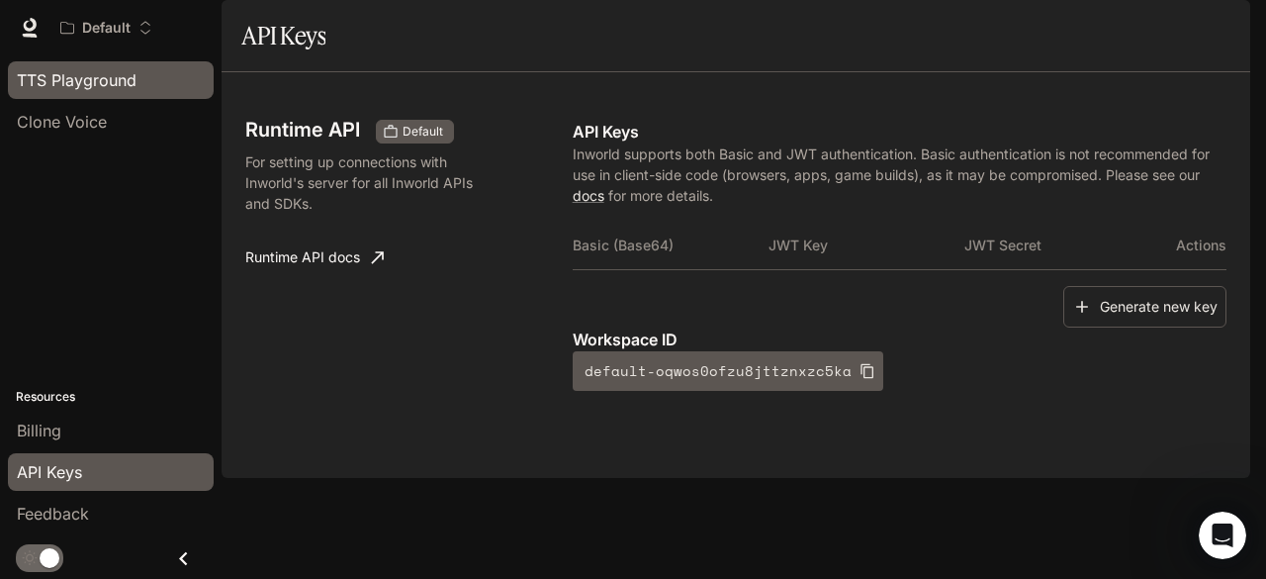
click at [97, 80] on span "TTS Playground" at bounding box center [77, 80] width 120 height 24
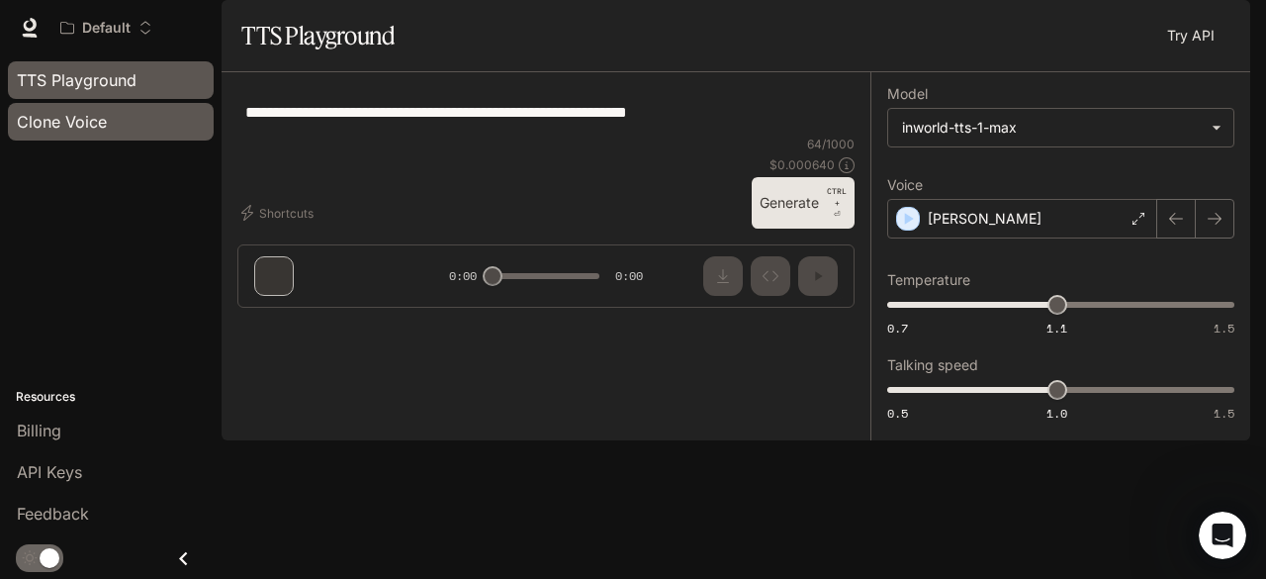
type textarea "**********"
type input "****"
type input "***"
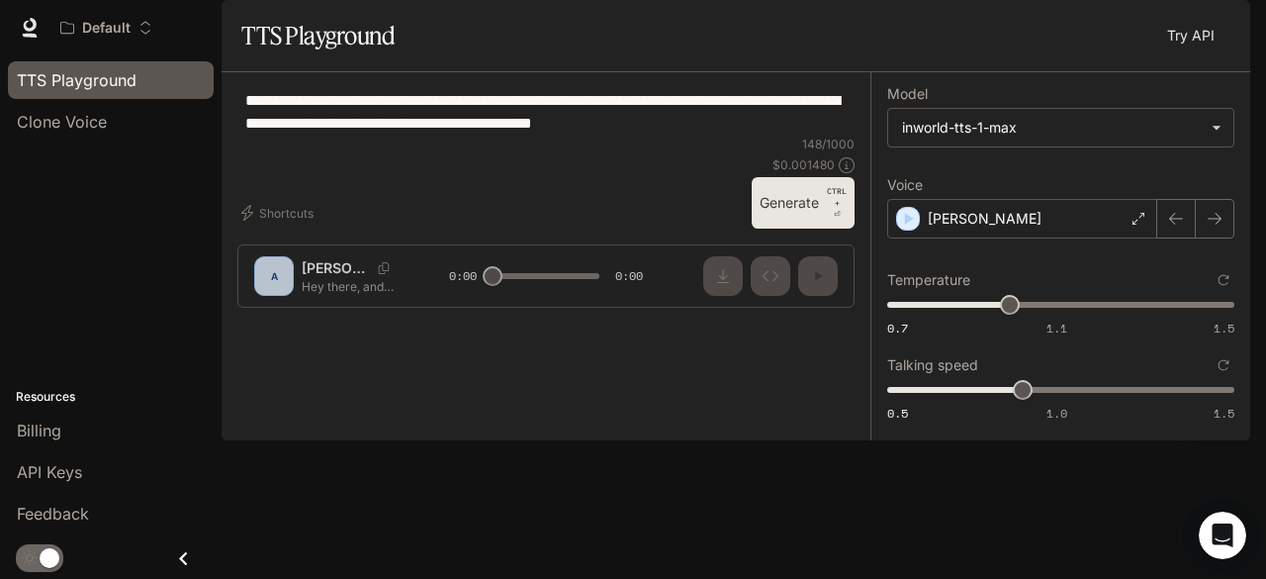
click at [790, 228] on button "Generate CTRL + ⏎" at bounding box center [803, 202] width 103 height 51
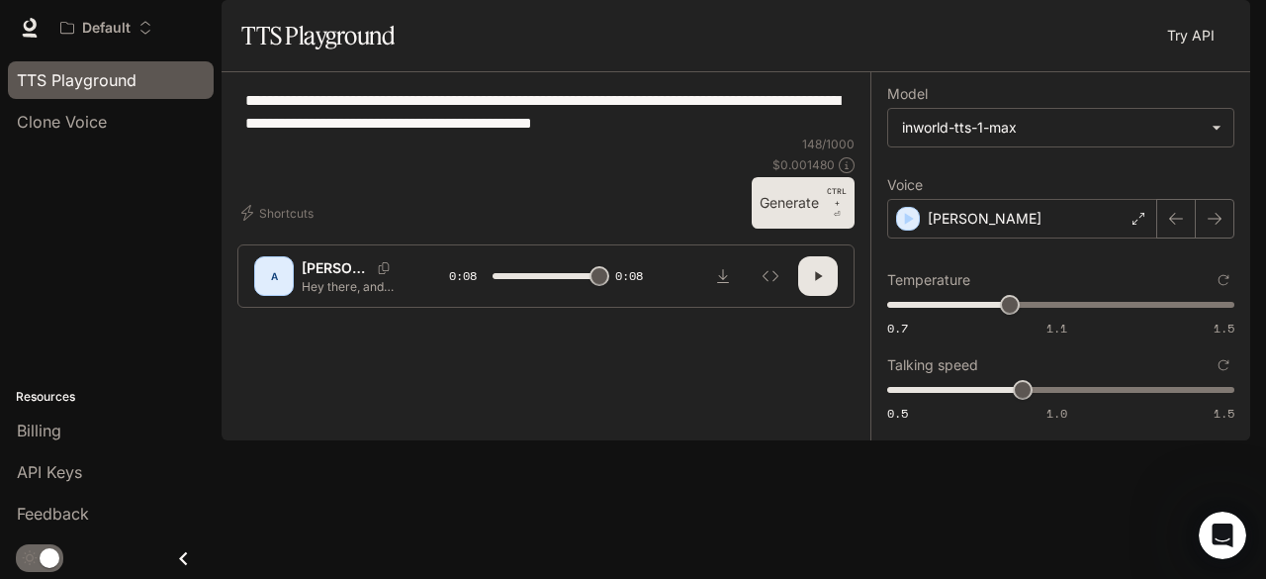
type input "*"
click at [148, 29] on icon "Open workspace menu" at bounding box center [145, 28] width 14 height 14
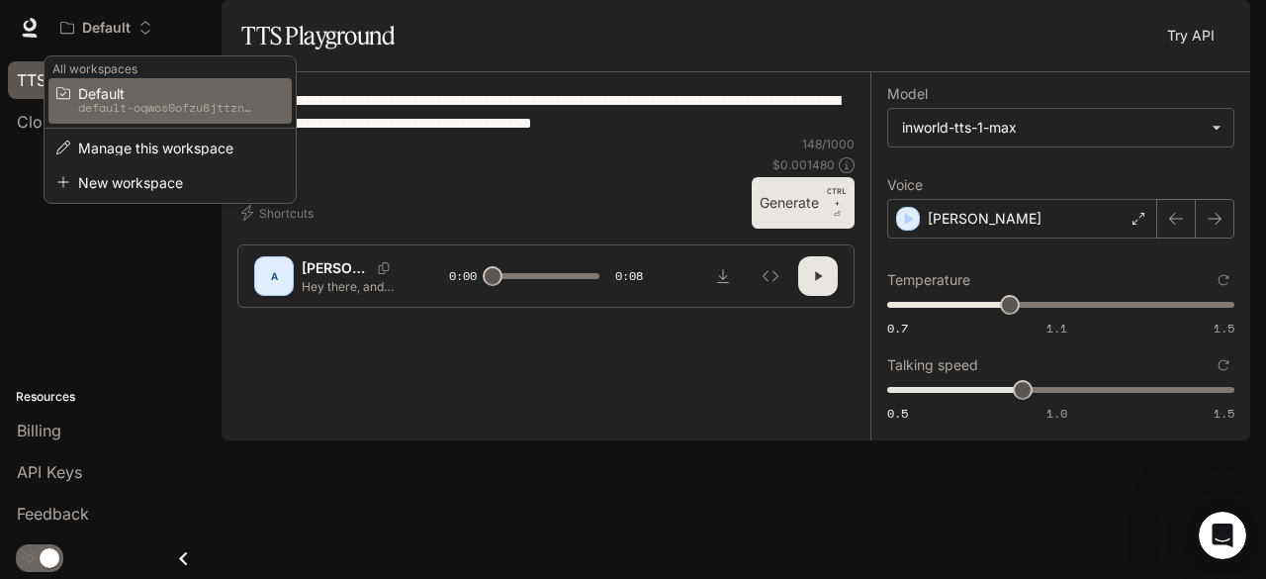
click at [601, 45] on div "Open workspace menu" at bounding box center [633, 289] width 1266 height 579
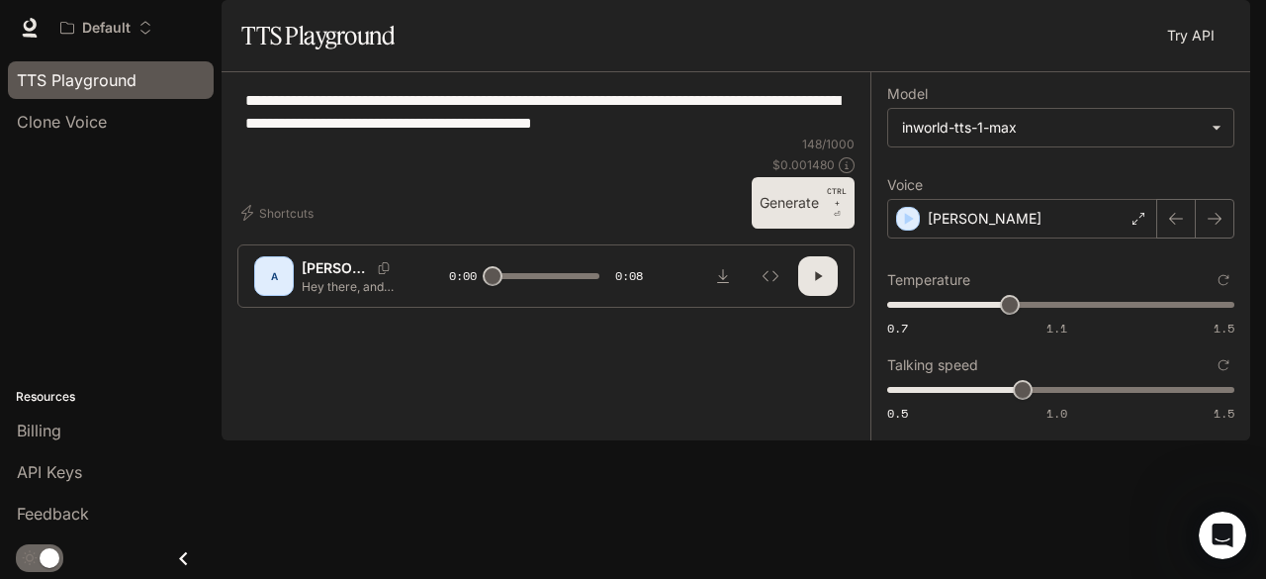
click at [1039, 31] on span "Runtime" at bounding box center [1036, 28] width 52 height 25
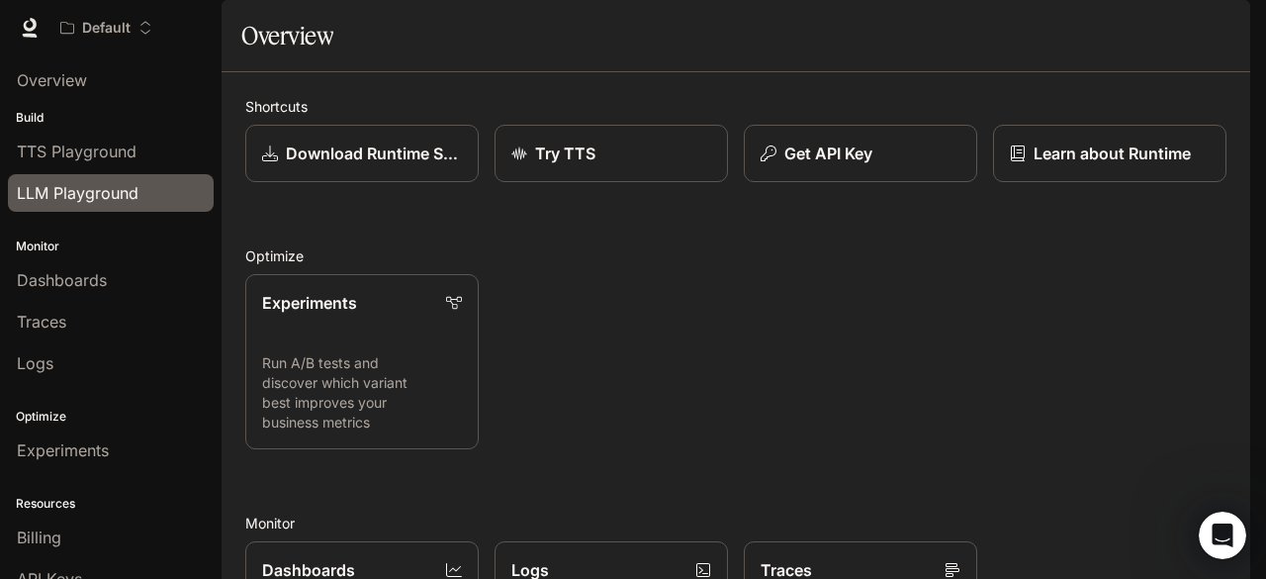
click at [77, 189] on span "LLM Playground" at bounding box center [78, 193] width 122 height 24
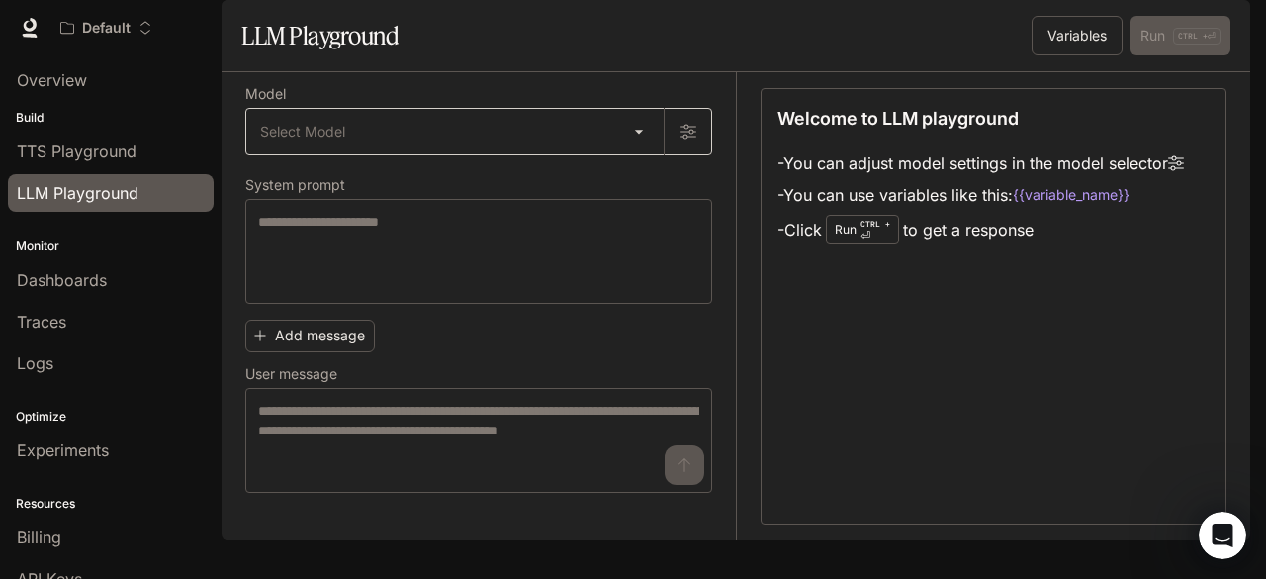
click at [628, 176] on body "Skip to main content Default TTS TTS Runtime Runtime Documentation Documentatio…" at bounding box center [633, 289] width 1266 height 579
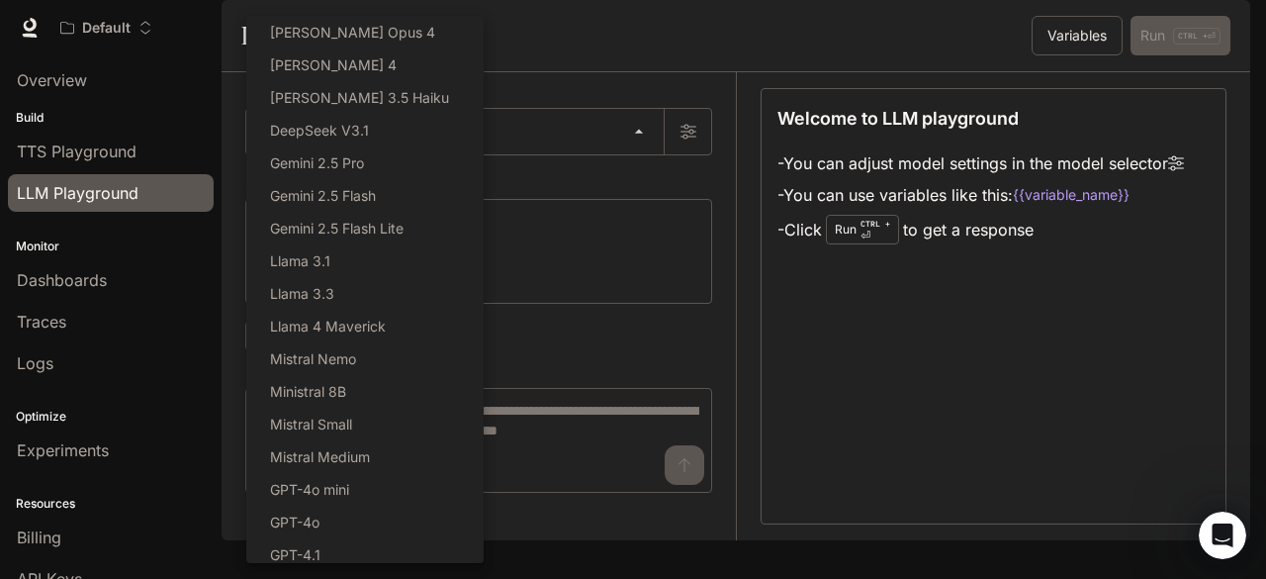
drag, startPoint x: 477, startPoint y: 165, endPoint x: 483, endPoint y: 202, distance: 37.1
click at [483, 202] on div "Select Model [PERSON_NAME] Opus 4 [PERSON_NAME] 4 [PERSON_NAME] 3.5 Haiku DeepS…" at bounding box center [364, 289] width 237 height 547
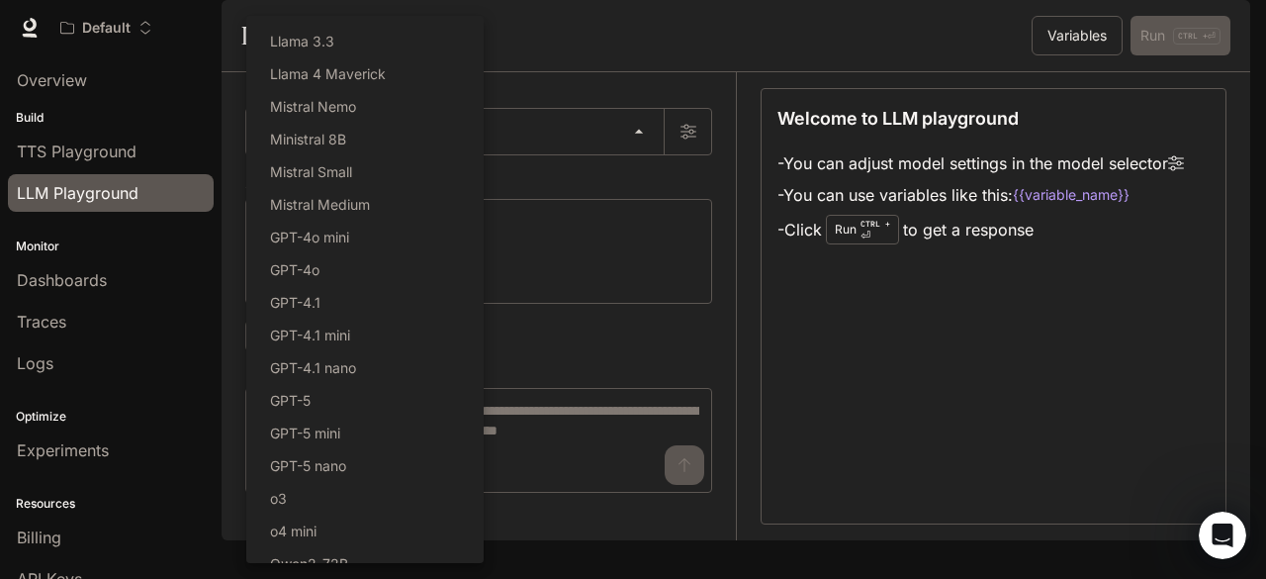
scroll to position [269, 0]
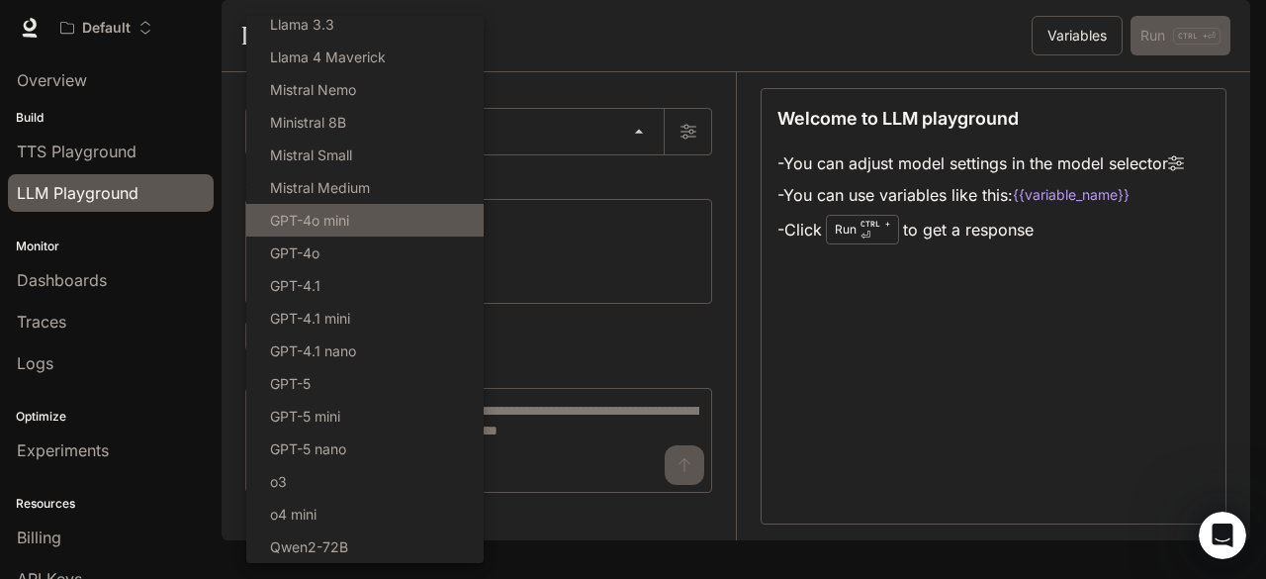
click at [333, 219] on p "GPT-4o mini" at bounding box center [309, 220] width 79 height 21
type input "**********"
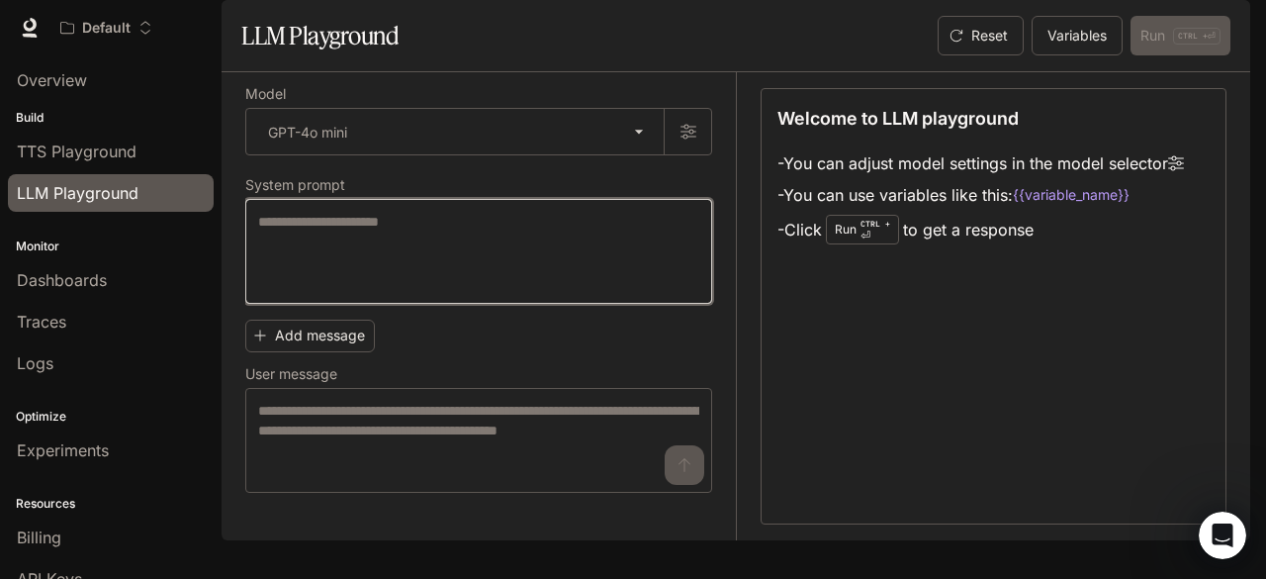
click at [359, 291] on textarea at bounding box center [478, 251] width 441 height 79
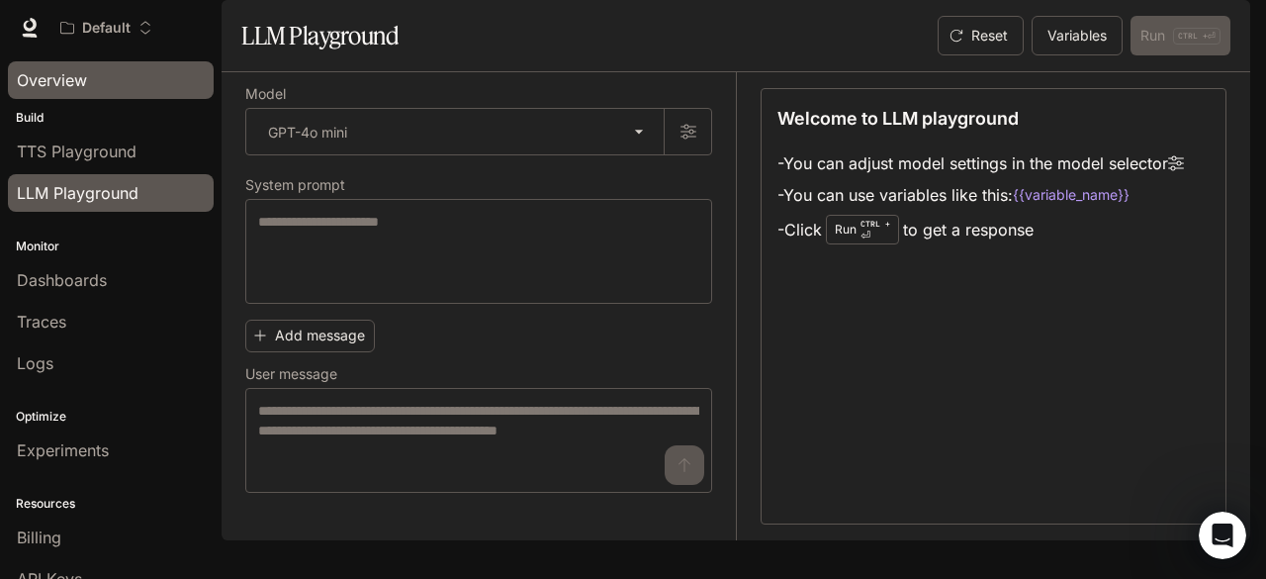
click at [43, 82] on span "Overview" at bounding box center [52, 80] width 70 height 24
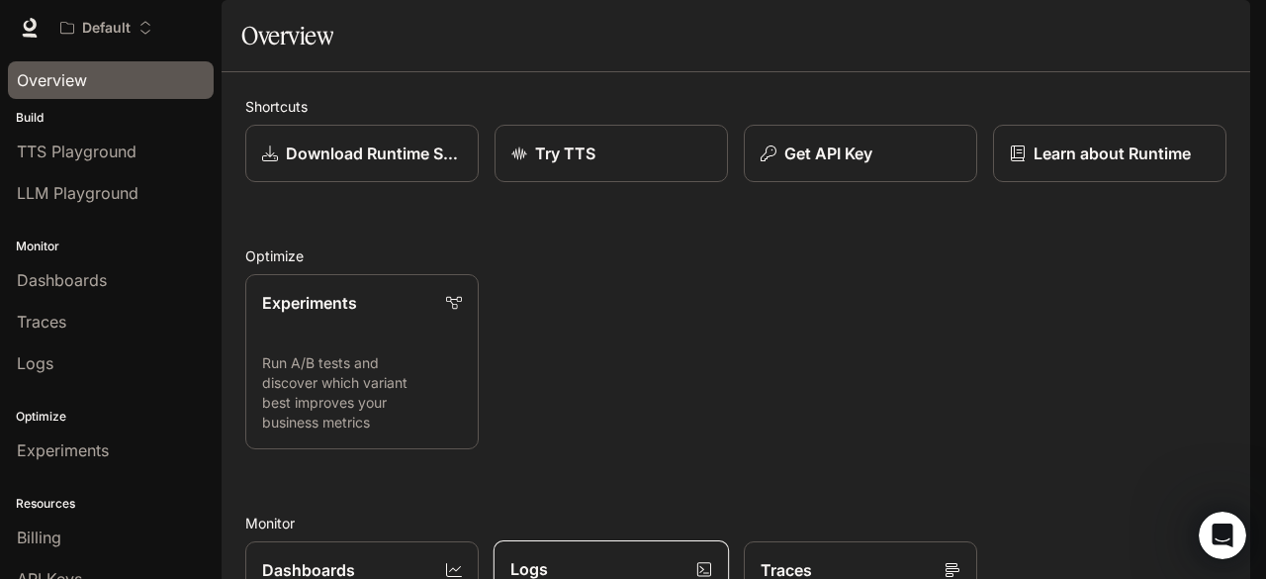
scroll to position [491, 0]
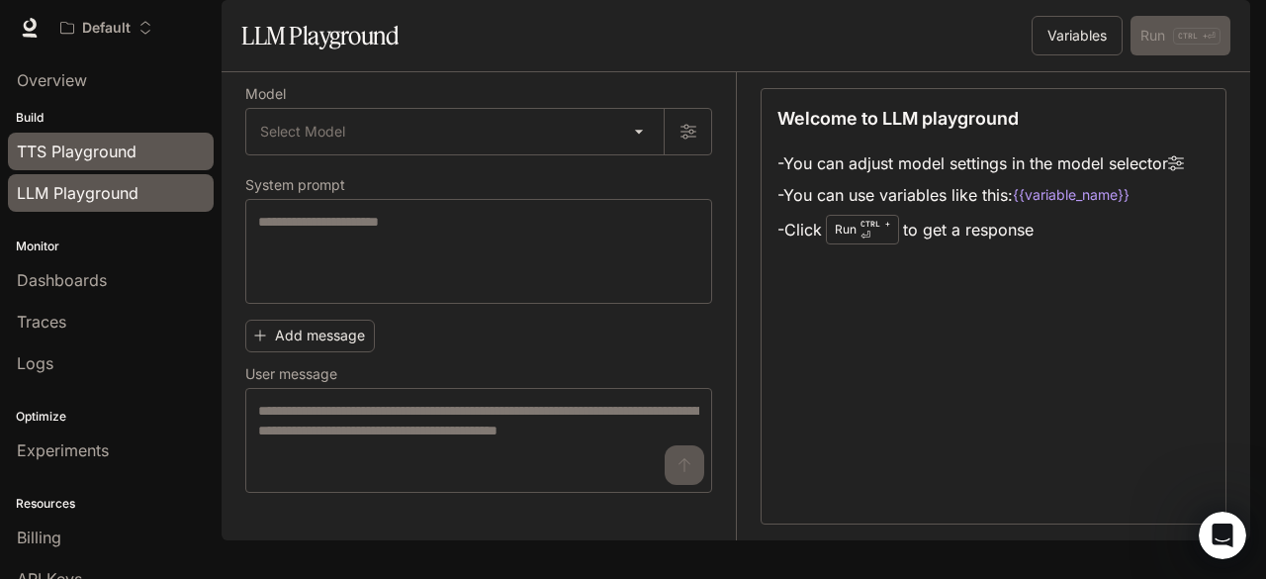
click at [66, 155] on span "TTS Playground" at bounding box center [77, 151] width 120 height 24
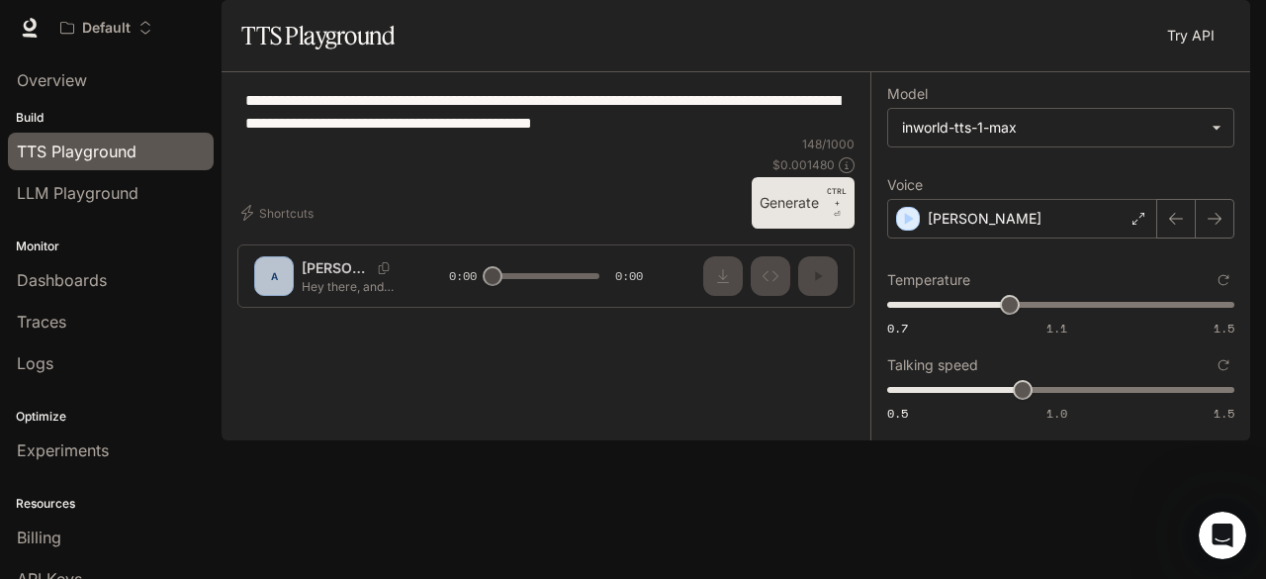
click at [1021, 31] on span "Runtime" at bounding box center [1036, 28] width 56 height 25
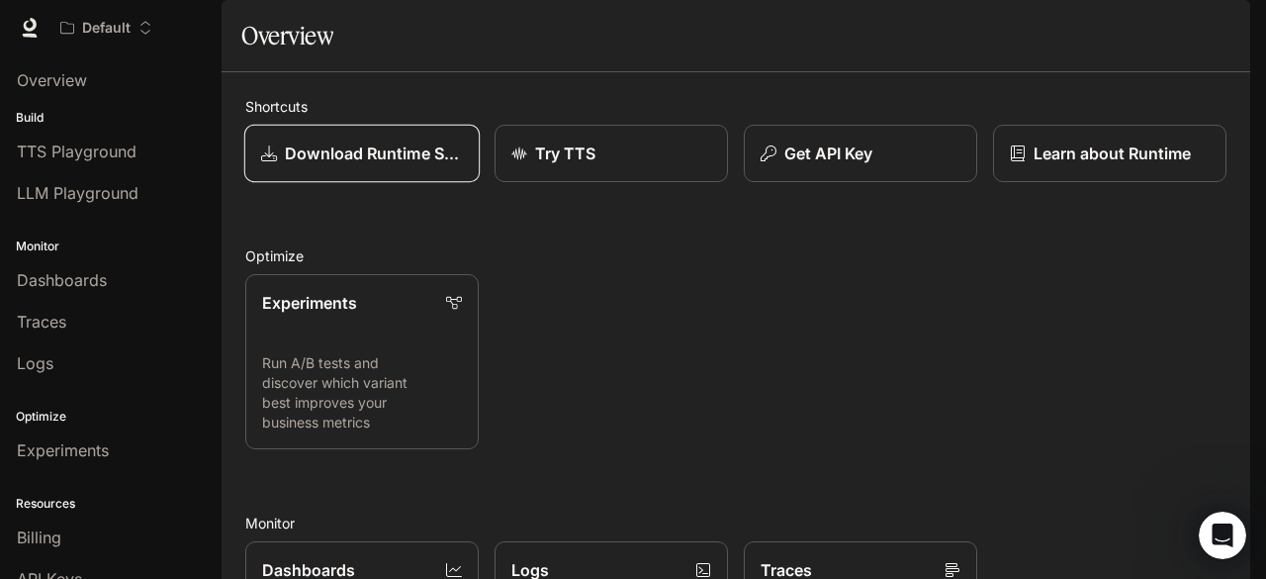
click at [414, 183] on link "Download Runtime SDK" at bounding box center [361, 154] width 235 height 58
